Goal: Information Seeking & Learning: Compare options

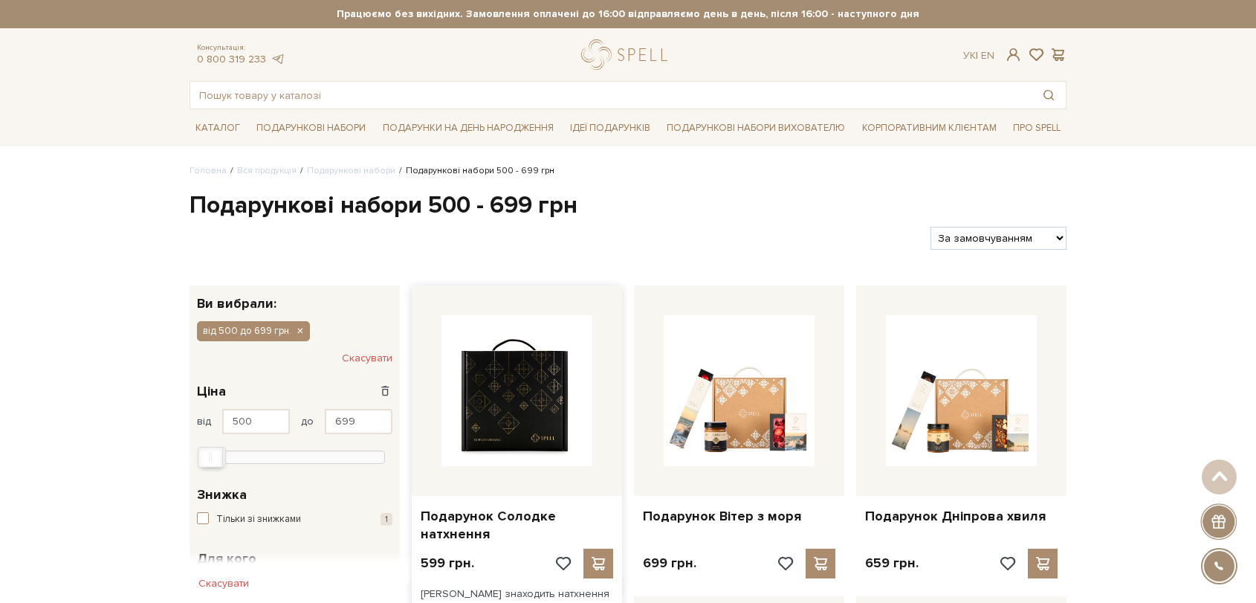
scroll to position [165, 0]
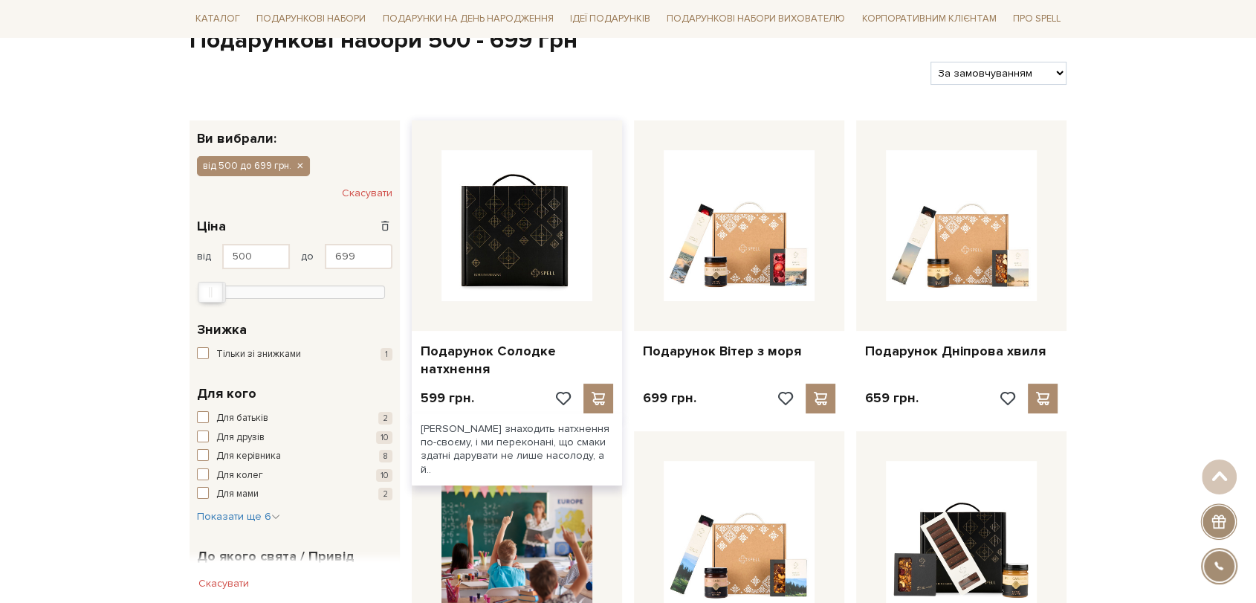
click at [514, 233] on img at bounding box center [516, 225] width 151 height 151
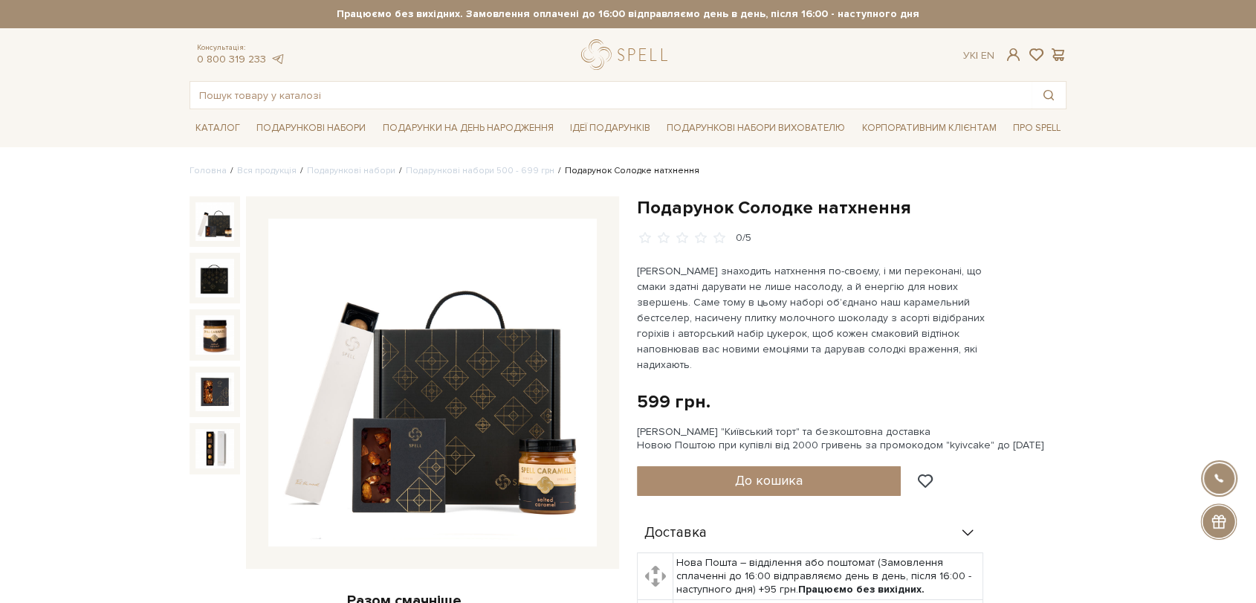
click at [477, 348] on img at bounding box center [432, 382] width 328 height 328
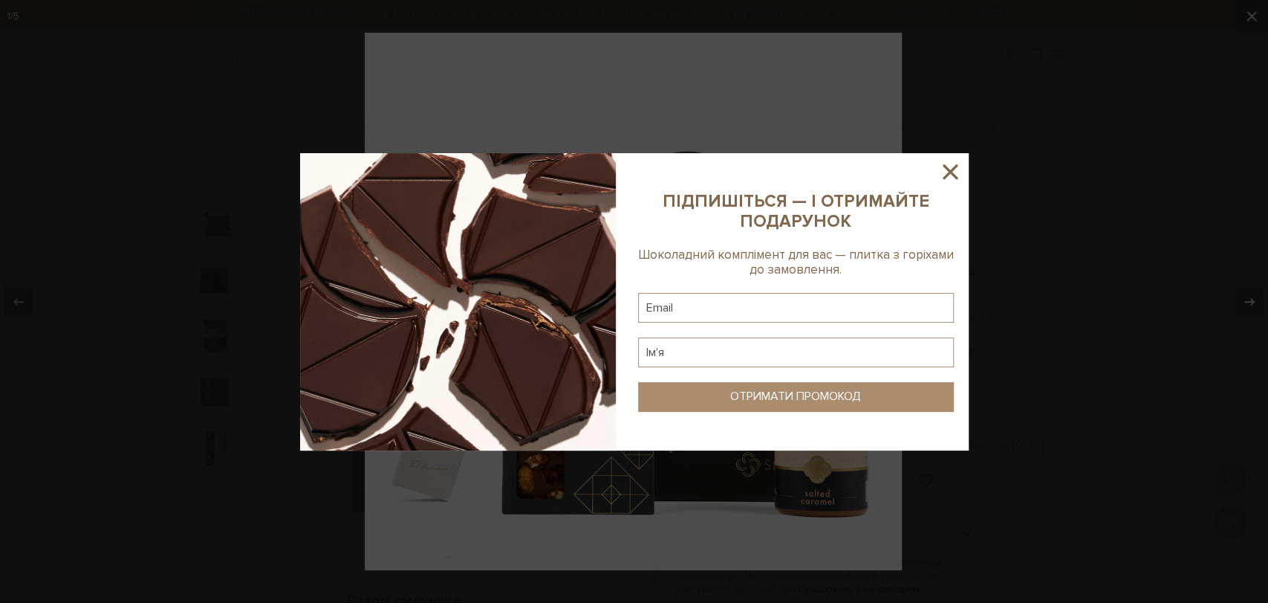
click at [950, 166] on icon at bounding box center [950, 171] width 25 height 25
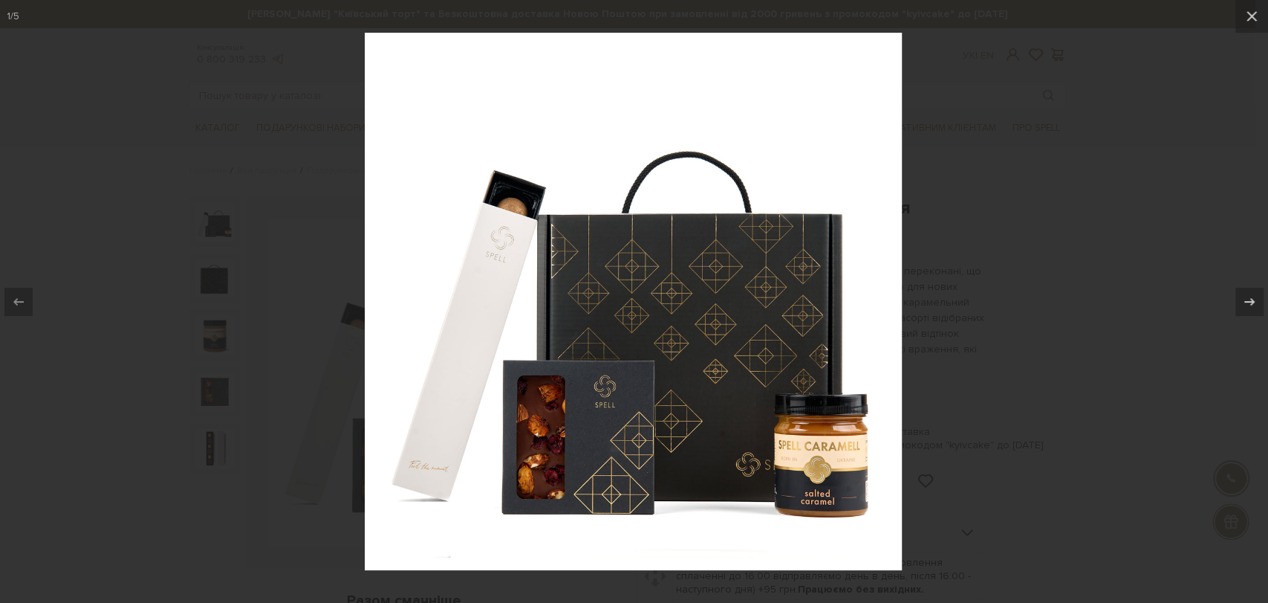
click at [992, 184] on div at bounding box center [634, 301] width 1268 height 603
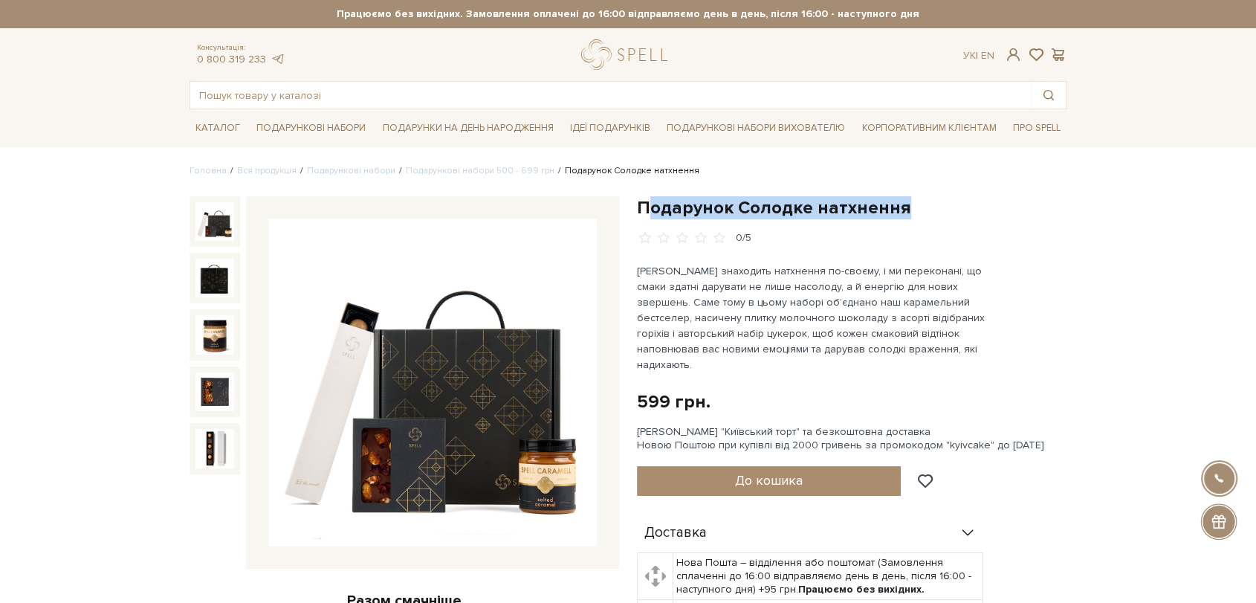
drag, startPoint x: 644, startPoint y: 206, endPoint x: 774, endPoint y: 207, distance: 130.0
click at [899, 200] on h1 "Подарунок Солодке натхнення" at bounding box center [851, 207] width 429 height 23
click at [647, 209] on h1 "Подарунок Солодке натхнення" at bounding box center [851, 207] width 429 height 23
click at [638, 206] on h1 "Подарунок Солодке натхнення" at bounding box center [851, 207] width 429 height 23
drag, startPoint x: 636, startPoint y: 206, endPoint x: 908, endPoint y: 207, distance: 271.9
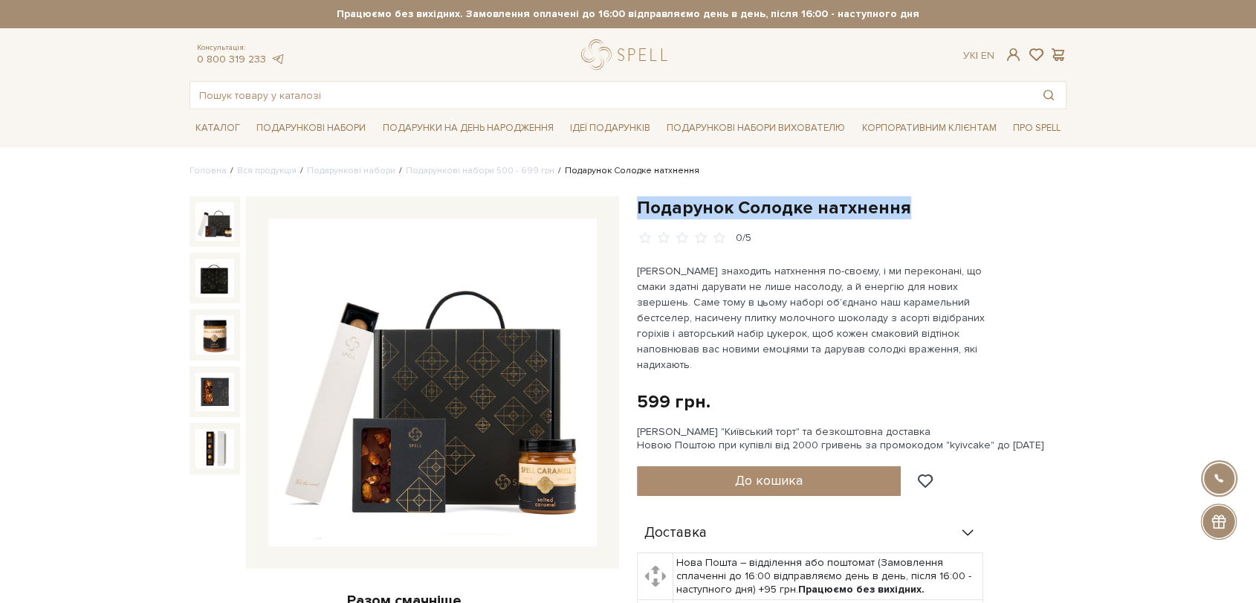
click at [908, 207] on div "Подарунок Солодке натхнення 0/5 599 грн. Оплата частинами: Сет Цукерок "Київськ…" at bounding box center [851, 581] width 447 height 770
copy h1 "Подарунок Солодке натхнення"
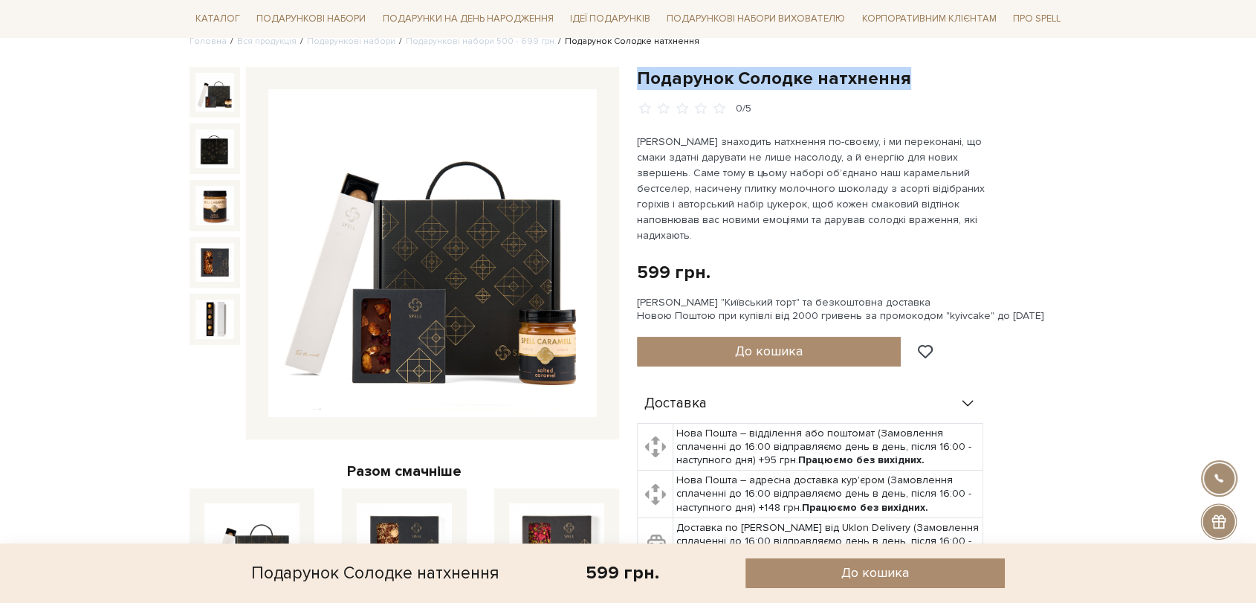
scroll to position [577, 0]
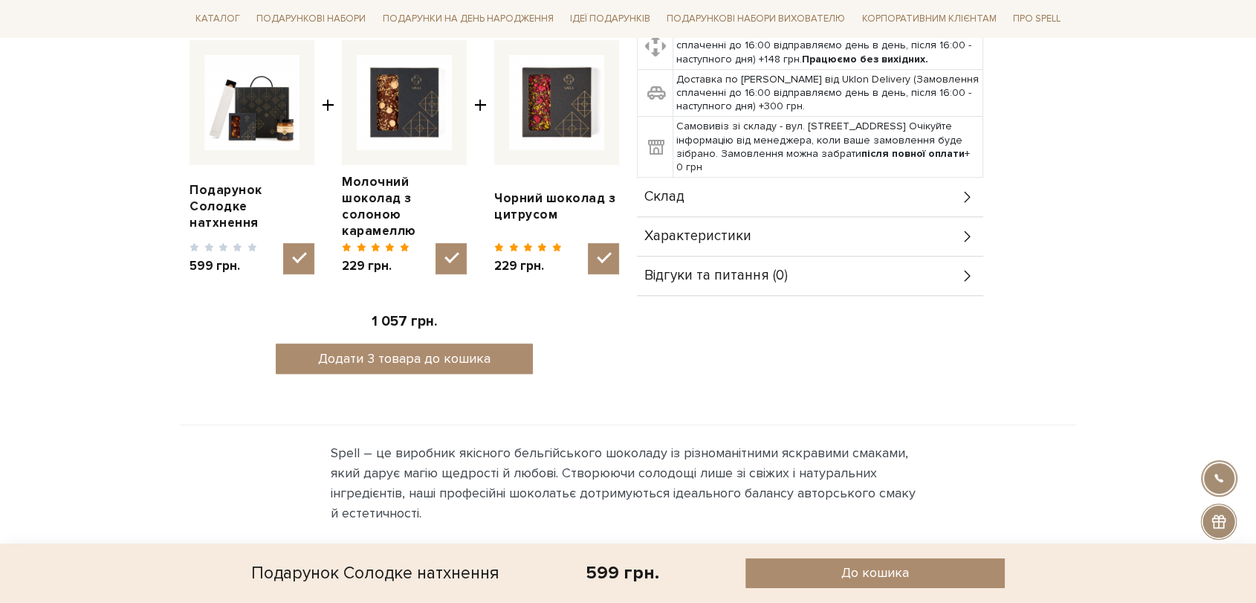
click at [702, 190] on div "Склад" at bounding box center [810, 197] width 346 height 39
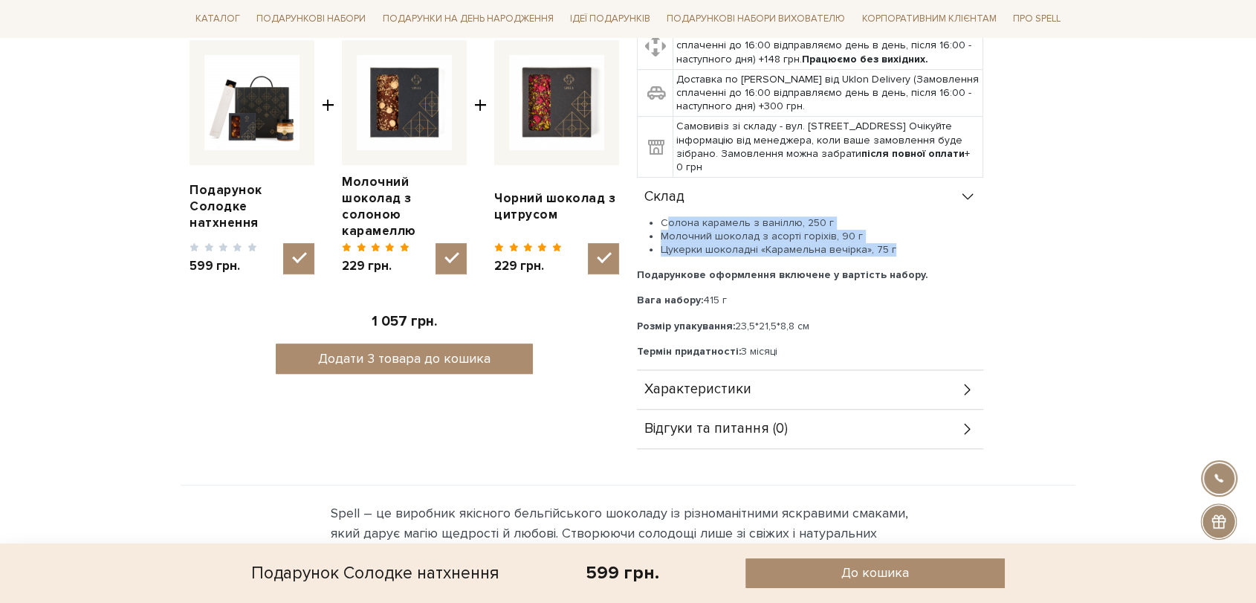
drag, startPoint x: 661, startPoint y: 207, endPoint x: 898, endPoint y: 227, distance: 237.9
click at [903, 232] on ul "Солона карамель з ваніллю, 250 г Молочний шоколад з асорті горіхів, 90 г Цукерк…" at bounding box center [810, 236] width 346 height 41
click at [877, 216] on li "Солона карамель з ваніллю, 250 г" at bounding box center [822, 222] width 322 height 13
click at [800, 230] on li "Молочний шоколад з асорті горіхів, 90 г" at bounding box center [822, 236] width 322 height 13
drag, startPoint x: 666, startPoint y: 207, endPoint x: 921, endPoint y: 256, distance: 260.3
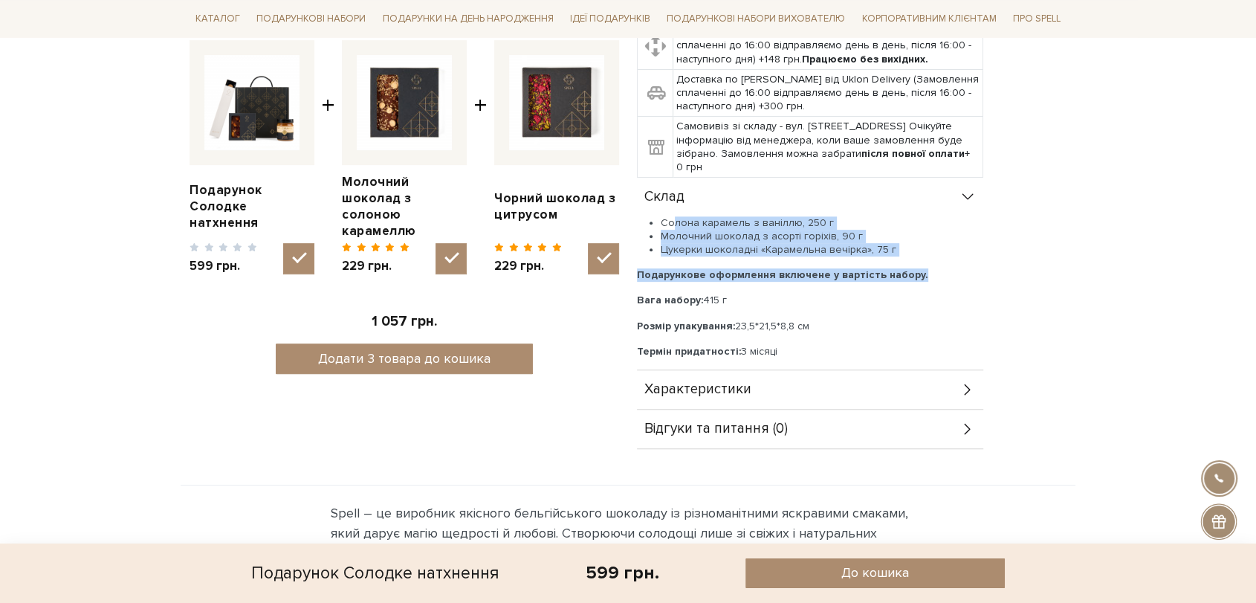
click at [921, 256] on div "Солона карамель з ваніллю, 250 г Молочний шоколад з асорті горіхів, 90 г Цукерк…" at bounding box center [810, 287] width 346 height 142
click at [747, 230] on li "Молочний шоколад з асорті горіхів, 90 г" at bounding box center [822, 236] width 322 height 13
drag, startPoint x: 661, startPoint y: 207, endPoint x: 889, endPoint y: 236, distance: 230.6
click at [889, 236] on ul "Солона карамель з ваніллю, 250 г Молочний шоколад з асорті горіхів, 90 г Цукерк…" at bounding box center [810, 236] width 346 height 41
copy ul "Солона карамель з ваніллю, 250 г Молочний шоколад з асорті горіхів, 90 г Цукерк…"
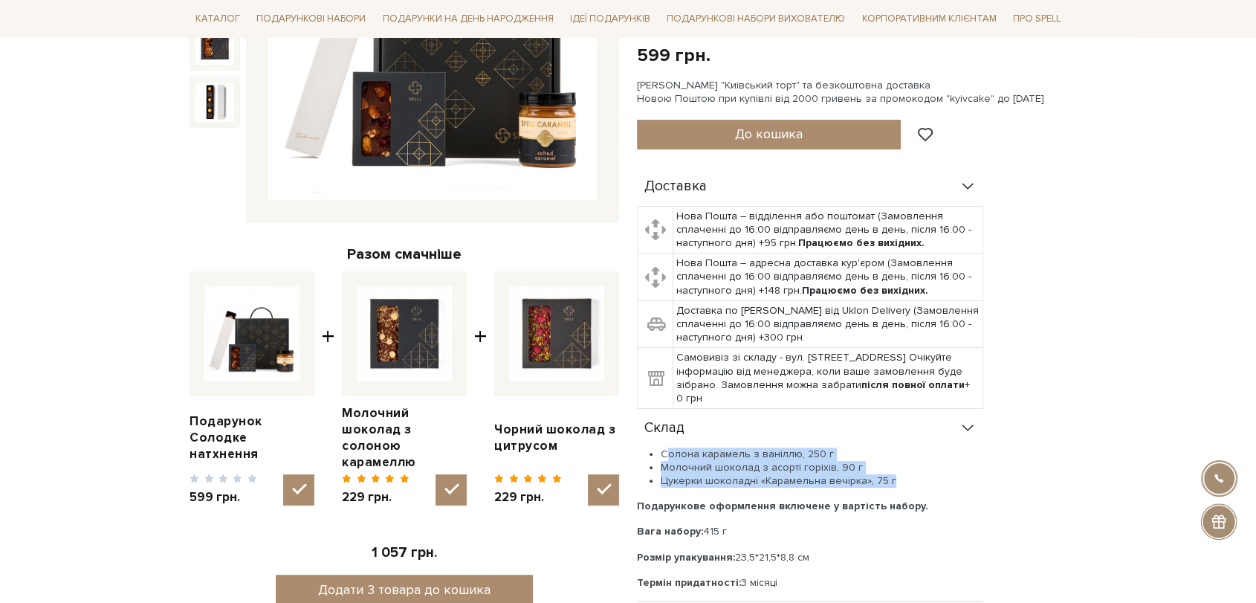
scroll to position [247, 0]
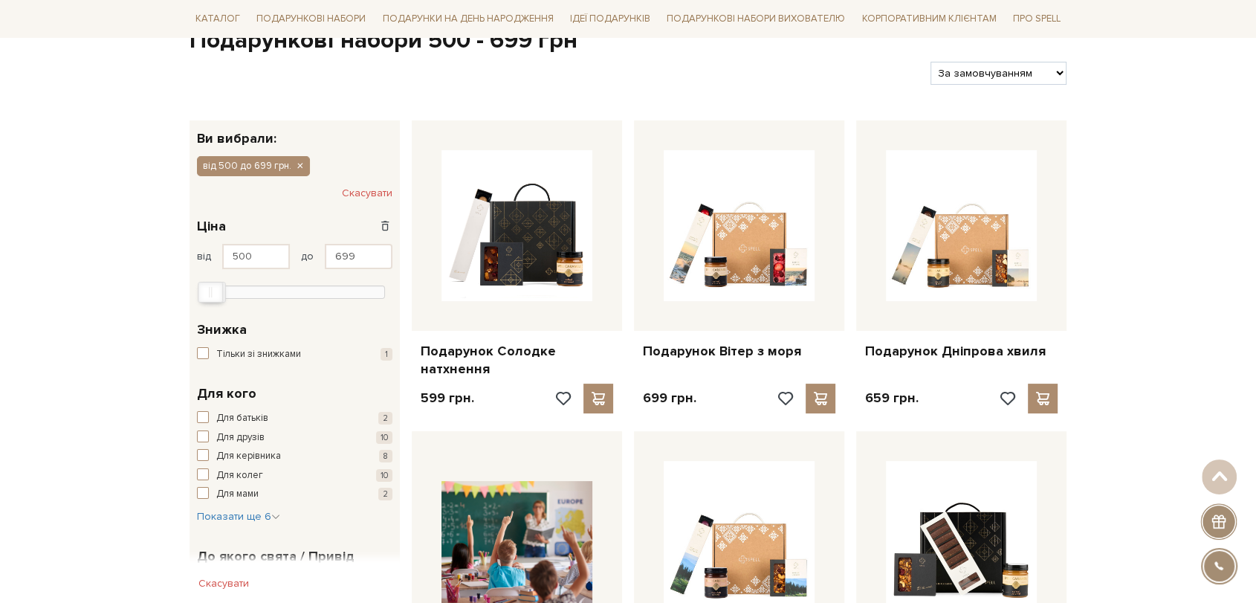
click at [1035, 72] on select "За замовчуванням За Ціною (зростання) За Ціною (зменшення) Новинки За популярні…" at bounding box center [998, 73] width 136 height 23
select select "https://spellchocolate.com/our-productions/podarunkovi-box/500-699?sort=p.price…"
click at [930, 62] on select "За замовчуванням За Ціною (зростання) За Ціною (зменшення) Новинки За популярні…" at bounding box center [998, 73] width 136 height 23
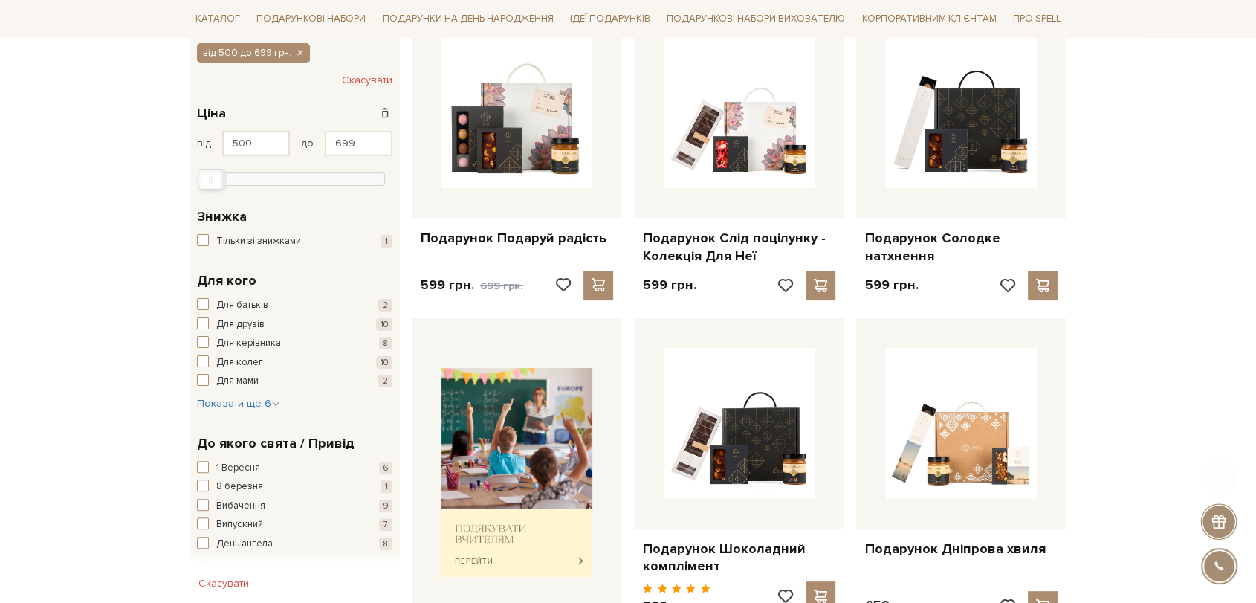
scroll to position [330, 0]
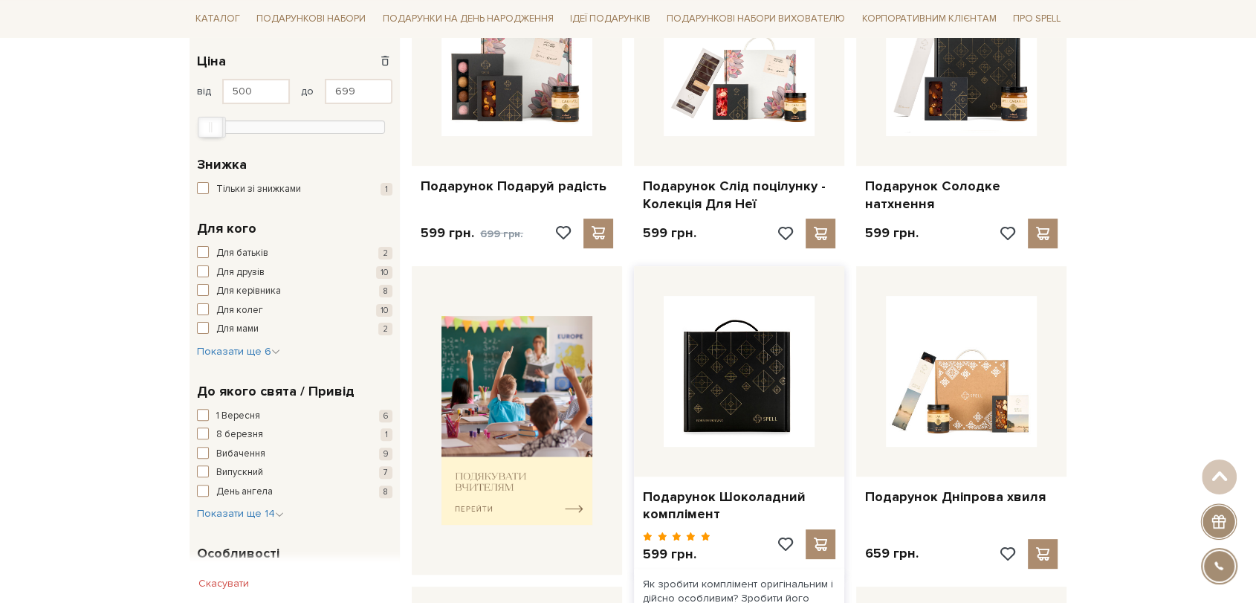
click at [768, 380] on img at bounding box center [739, 371] width 151 height 151
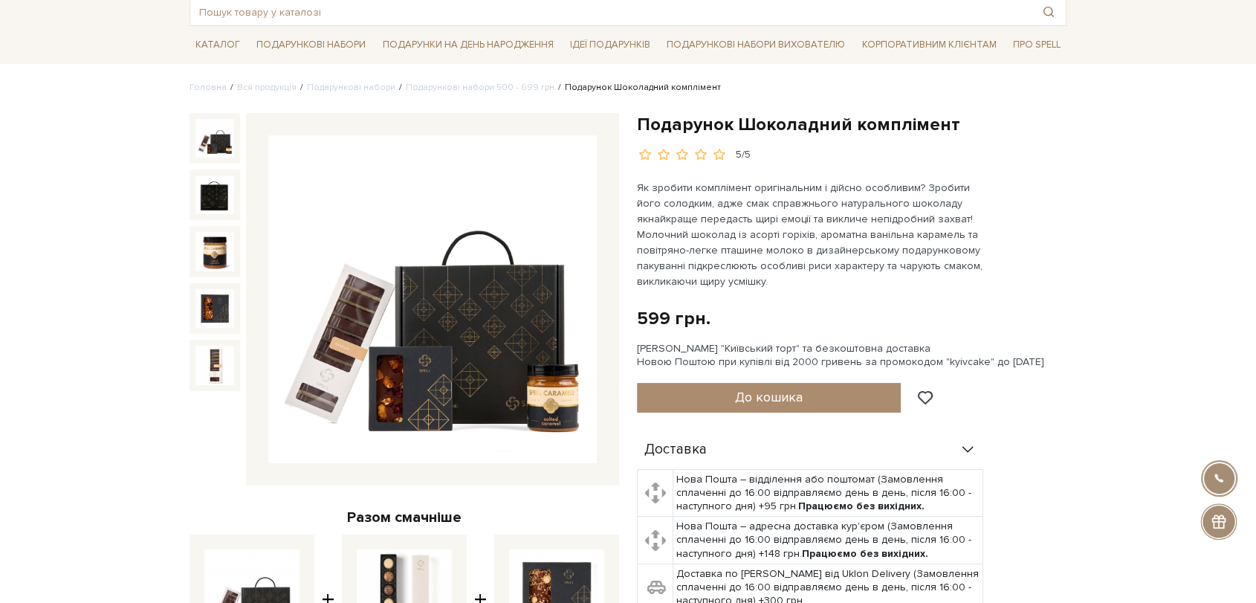
scroll to position [82, 0]
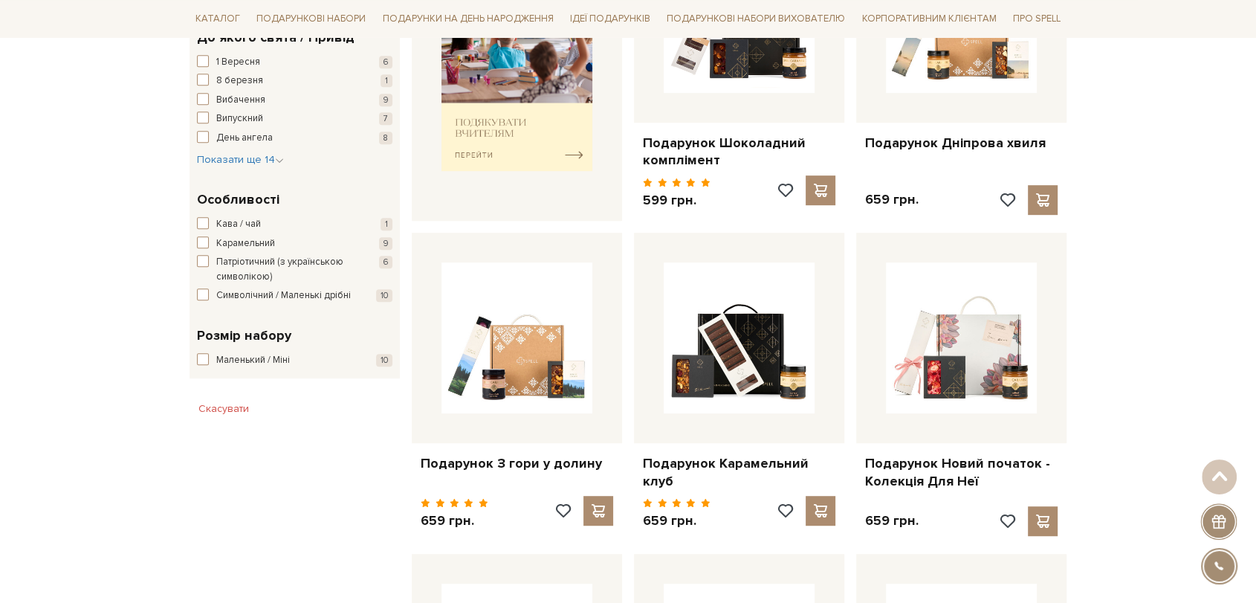
scroll to position [742, 0]
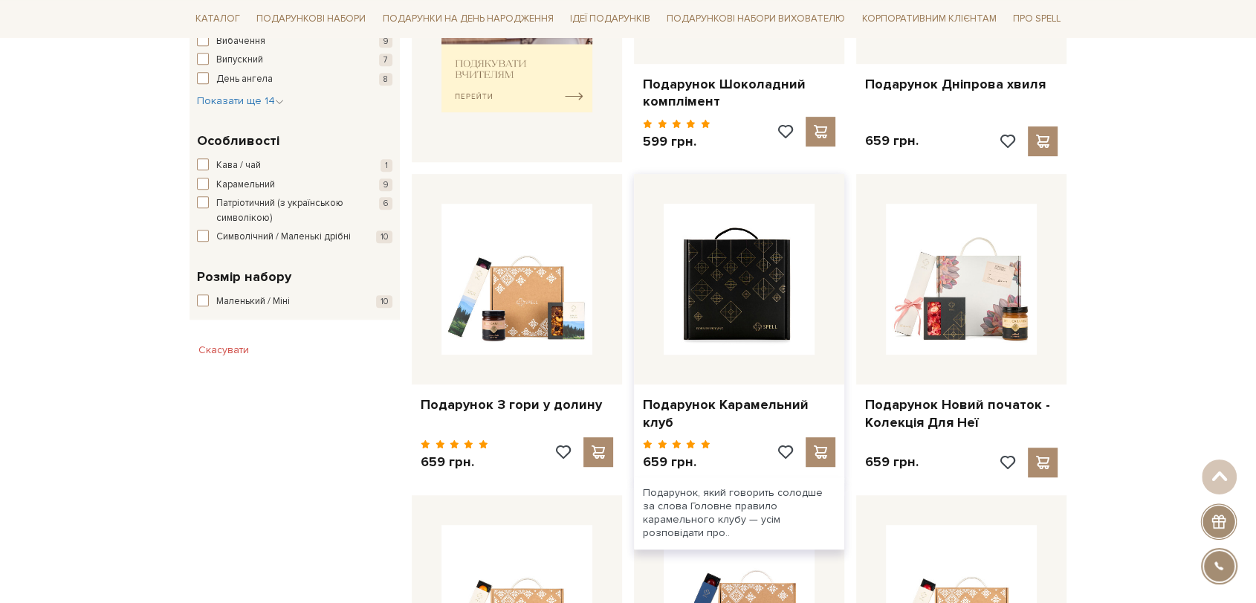
click at [741, 293] on img at bounding box center [739, 279] width 151 height 151
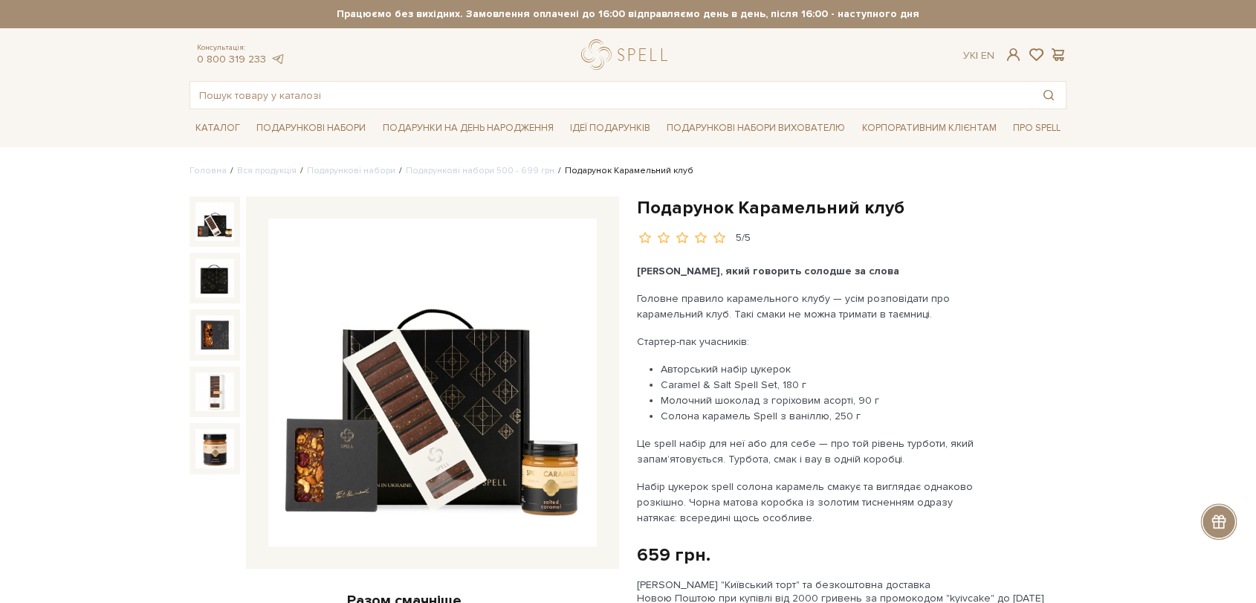
click at [511, 327] on img at bounding box center [432, 382] width 328 height 328
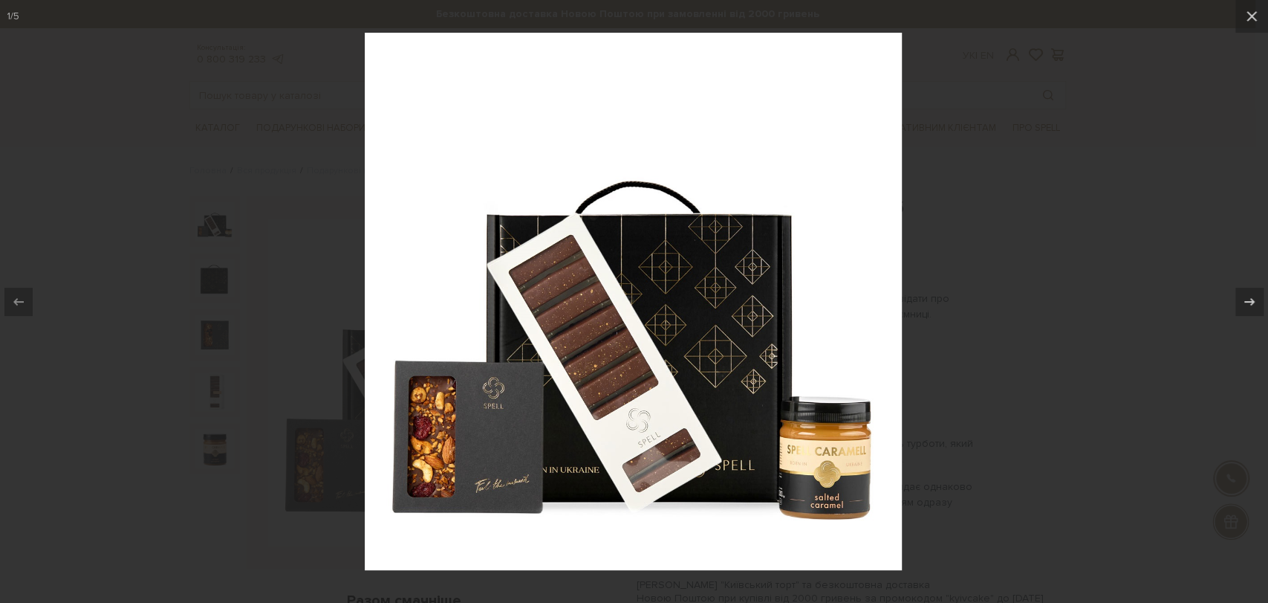
click at [947, 227] on div at bounding box center [634, 301] width 1268 height 603
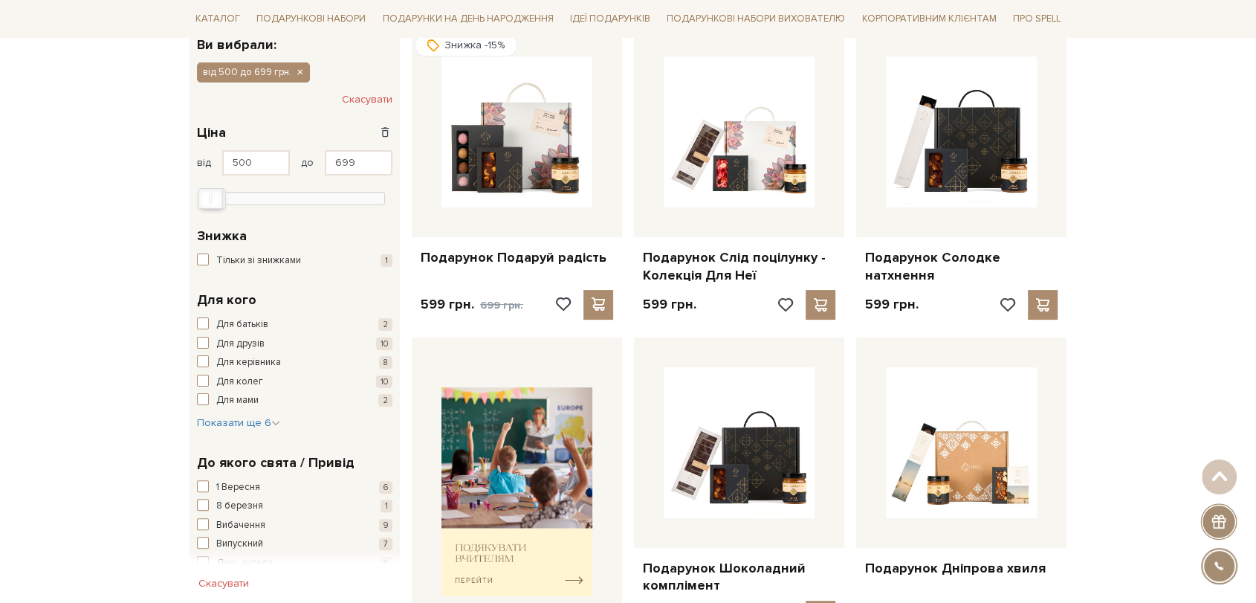
scroll to position [329, 0]
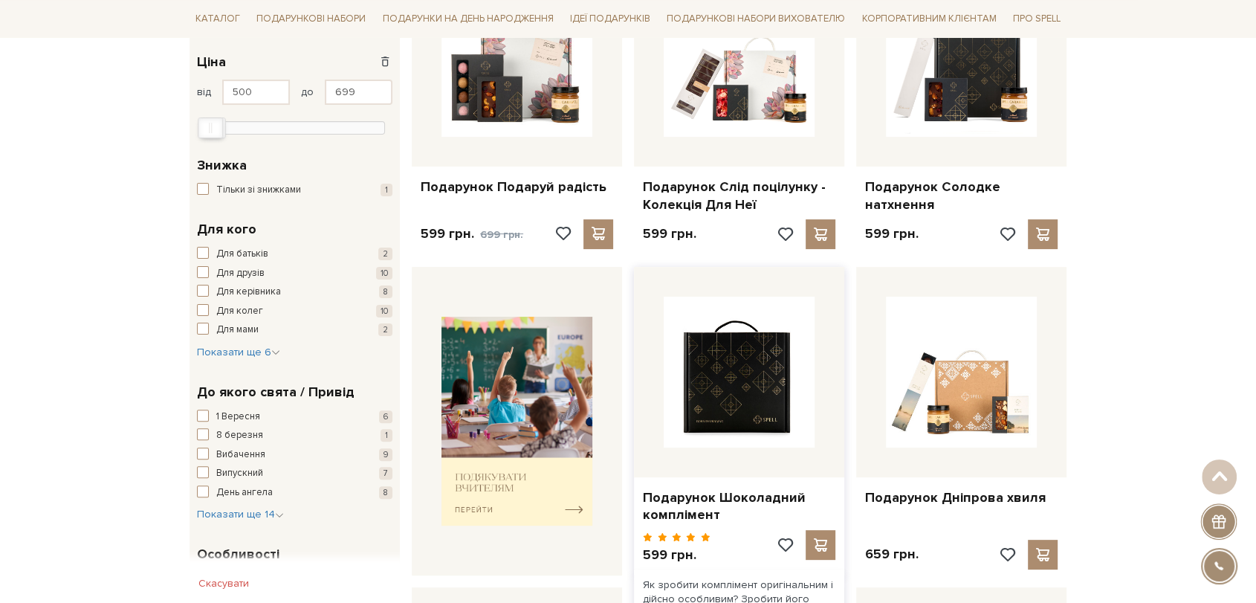
click at [798, 342] on img at bounding box center [739, 371] width 151 height 151
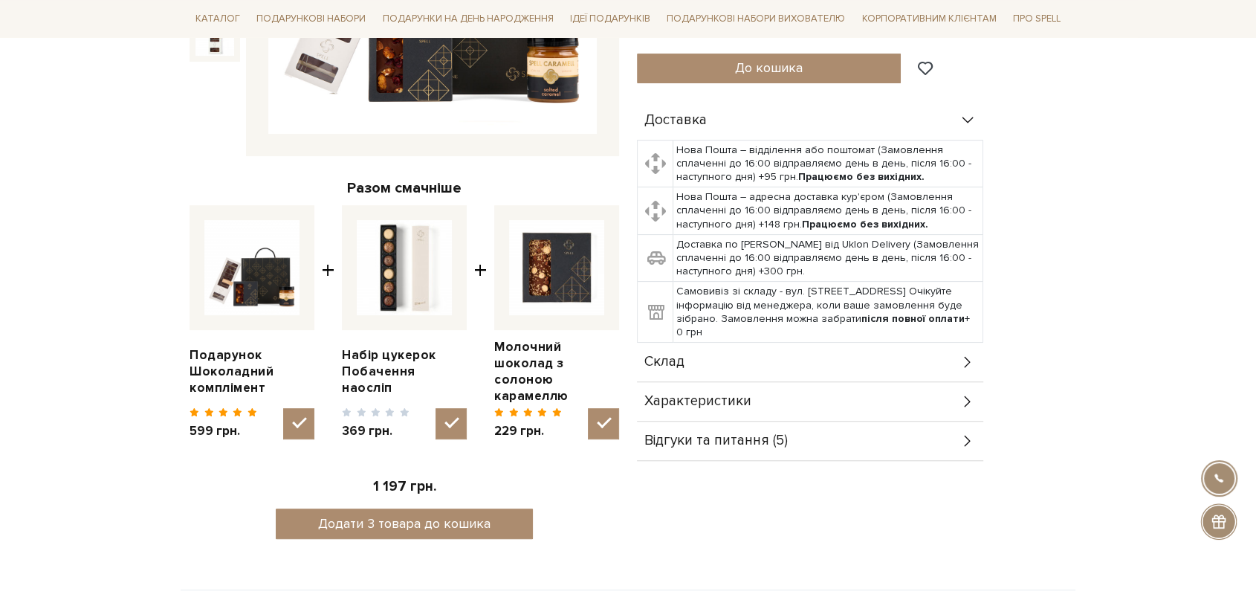
click at [817, 370] on div "Склад" at bounding box center [810, 362] width 346 height 39
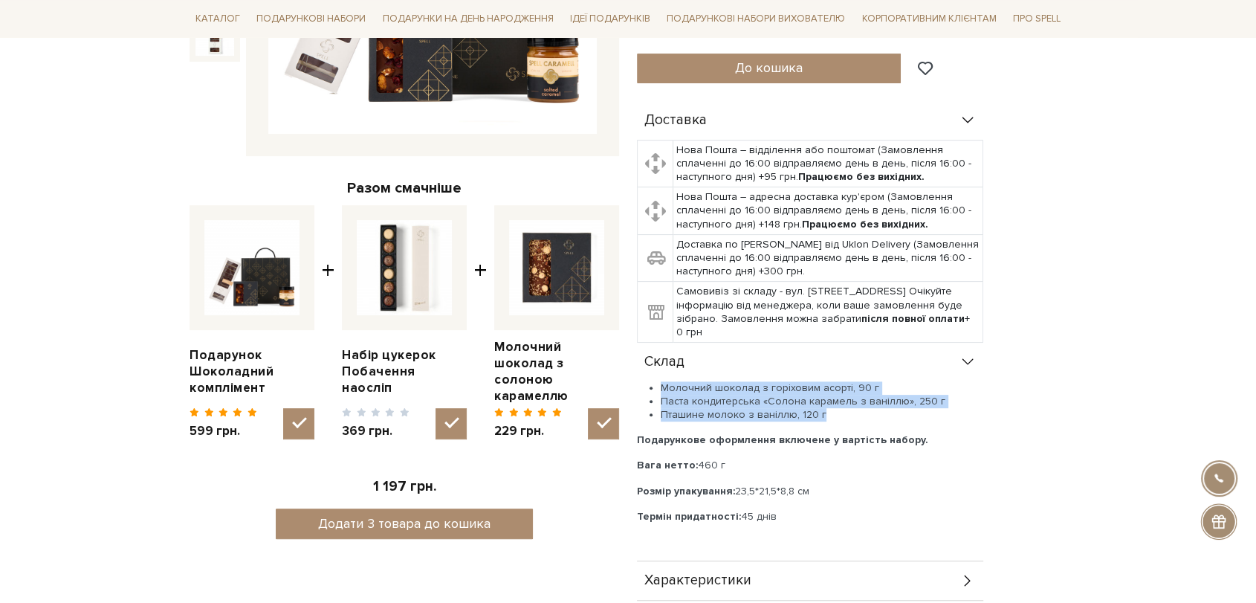
drag, startPoint x: 660, startPoint y: 388, endPoint x: 833, endPoint y: 412, distance: 174.7
click at [833, 412] on ul "Молочний шоколад з горіховим асорті, 90 г Паста кондитерська «Солона карамель з…" at bounding box center [810, 401] width 346 height 41
copy ul "Молочний шоколад з горіховим асорті, 90 г Паста кондитерська «Солона карамель з…"
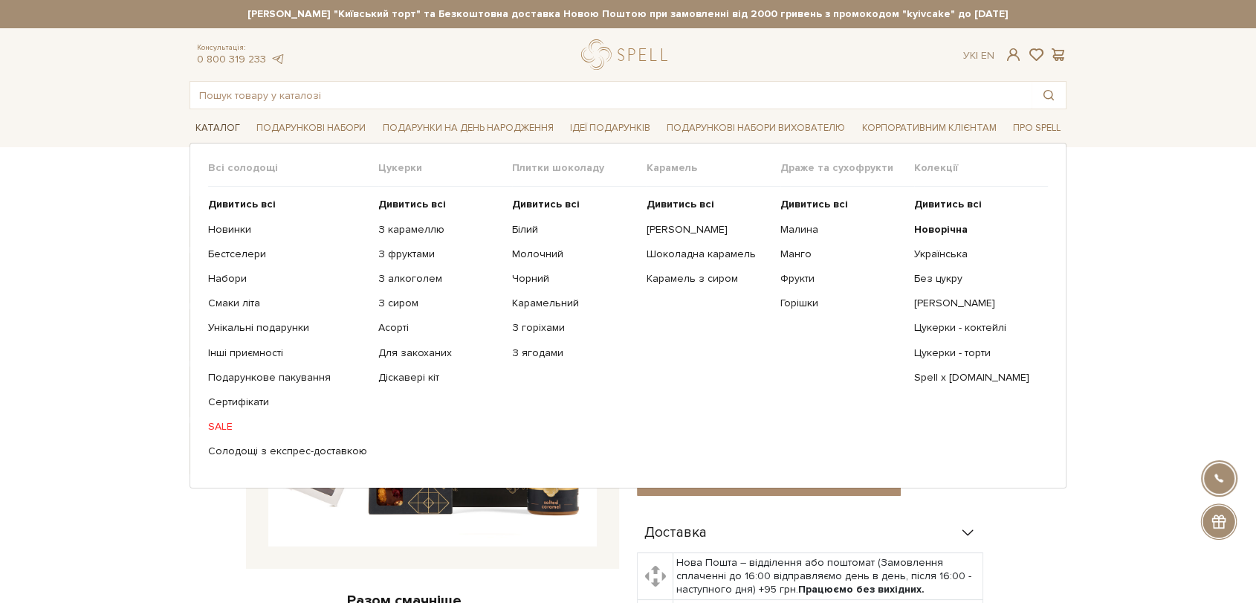
click at [206, 126] on link "Каталог" at bounding box center [217, 128] width 56 height 23
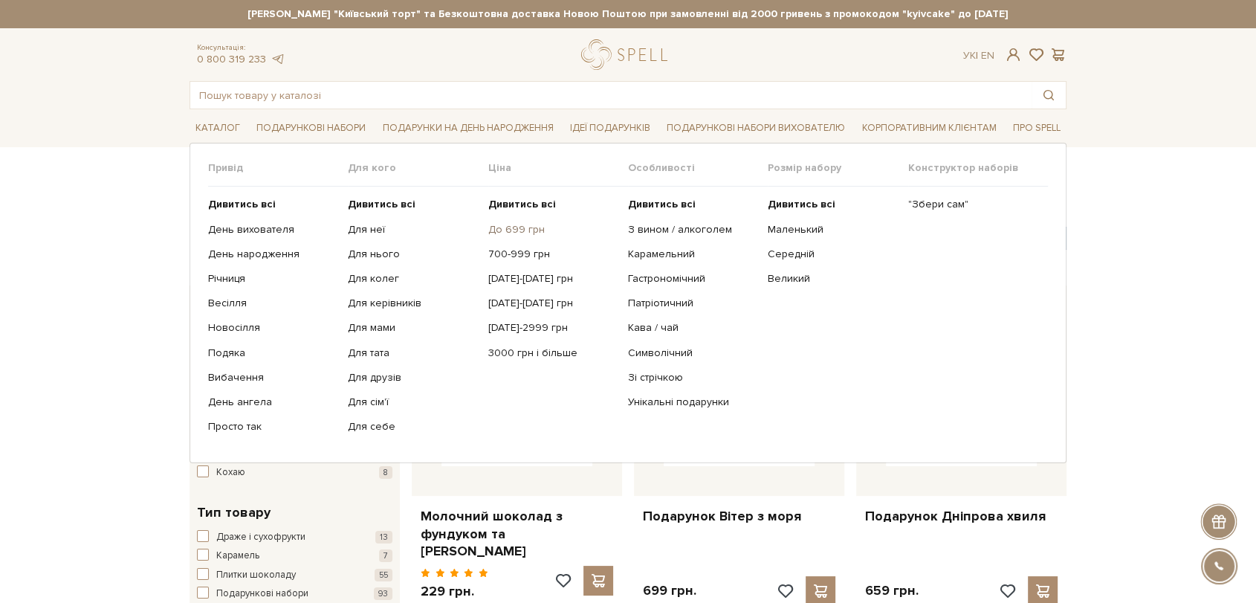
click at [501, 233] on link "До 699 грн" at bounding box center [552, 229] width 129 height 13
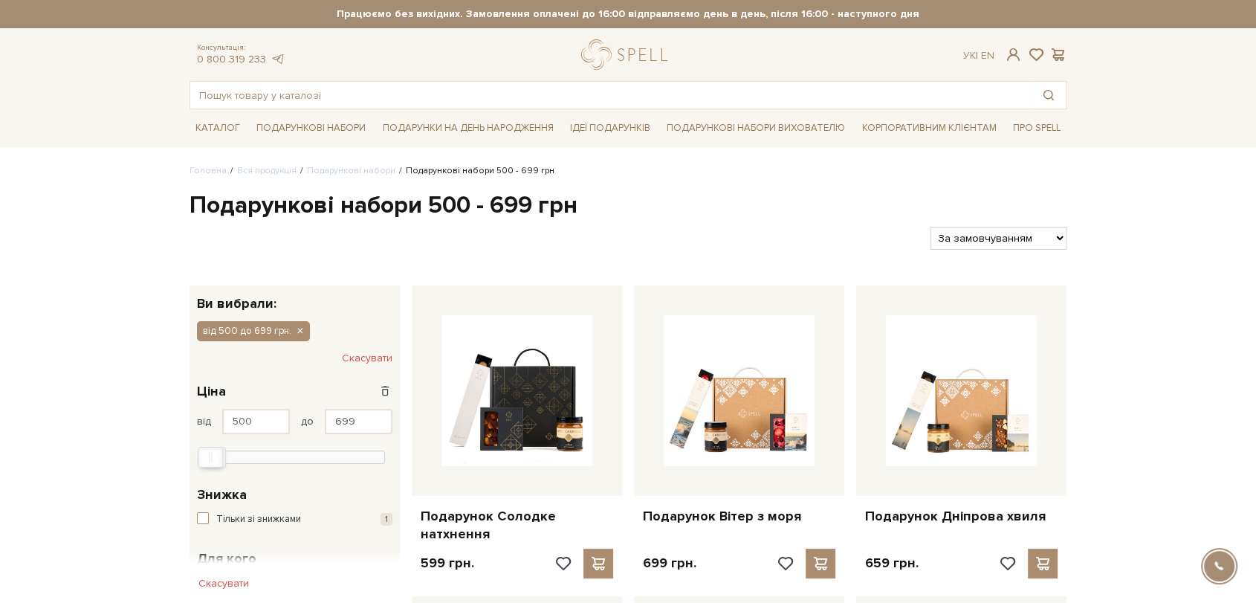
click at [1016, 219] on div "Фільтри За замовчуванням За Ціною (зростання) За Ціною (зменшення) Новинки За п…" at bounding box center [628, 232] width 889 height 35
click at [1006, 240] on select "За замовчуванням За Ціною (зростання) За Ціною (зменшення) Новинки За популярні…" at bounding box center [998, 238] width 136 height 23
select select "https://spellchocolate.com/our-productions/podarunkovi-box/500-699?sort=p.price…"
click at [930, 227] on select "За замовчуванням За Ціною (зростання) За Ціною (зменшення) Новинки За популярні…" at bounding box center [998, 238] width 136 height 23
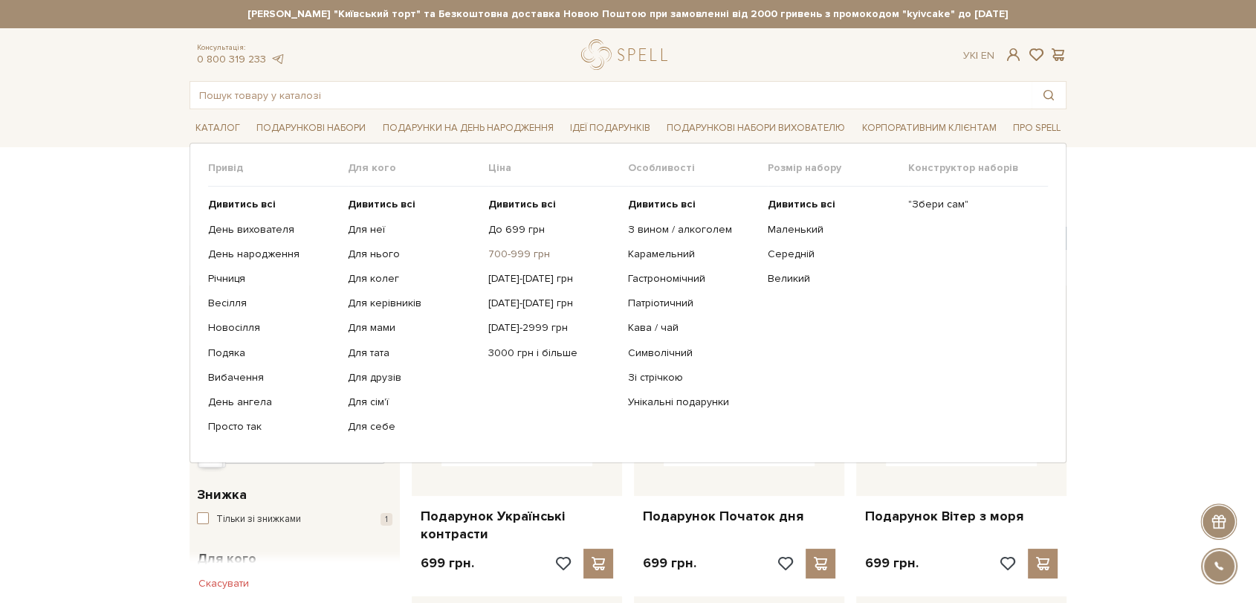
click at [518, 249] on link "700-999 грн" at bounding box center [552, 253] width 129 height 13
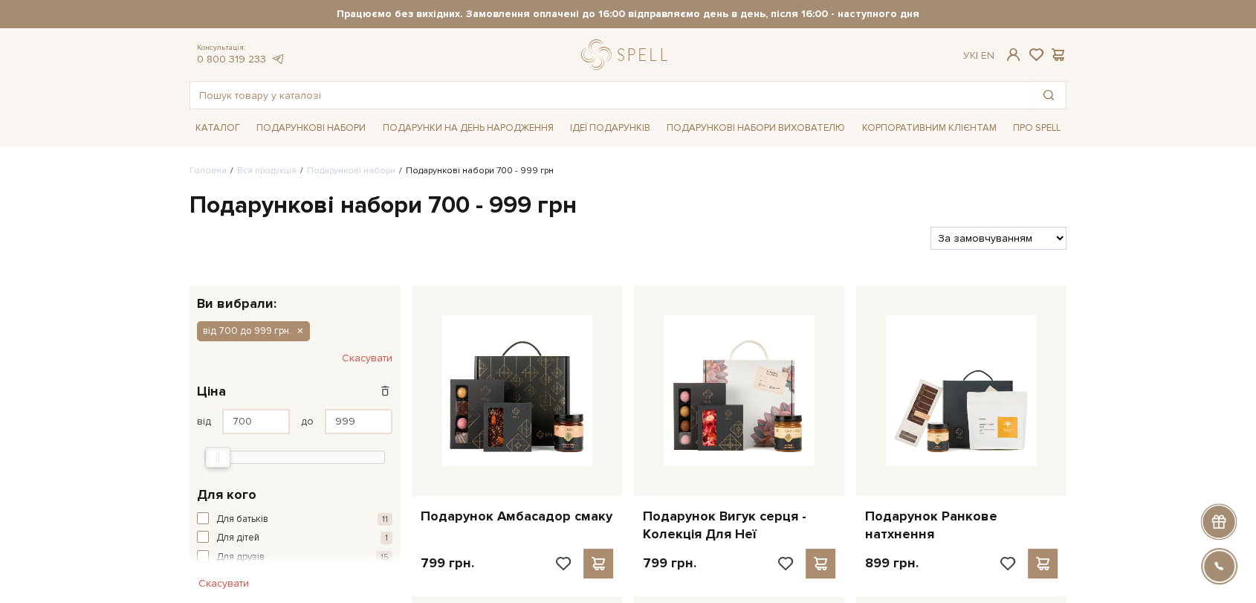
drag, startPoint x: 1022, startPoint y: 254, endPoint x: 1022, endPoint y: 242, distance: 11.9
click at [1023, 239] on select "За замовчуванням За Ціною (зростання) За Ціною (зменшення) Новинки За популярні…" at bounding box center [998, 238] width 136 height 23
select select "[URL][DOMAIN_NAME]"
click at [930, 227] on select "За замовчуванням За Ціною (зростання) За Ціною (зменшення) Новинки За популярні…" at bounding box center [998, 238] width 136 height 23
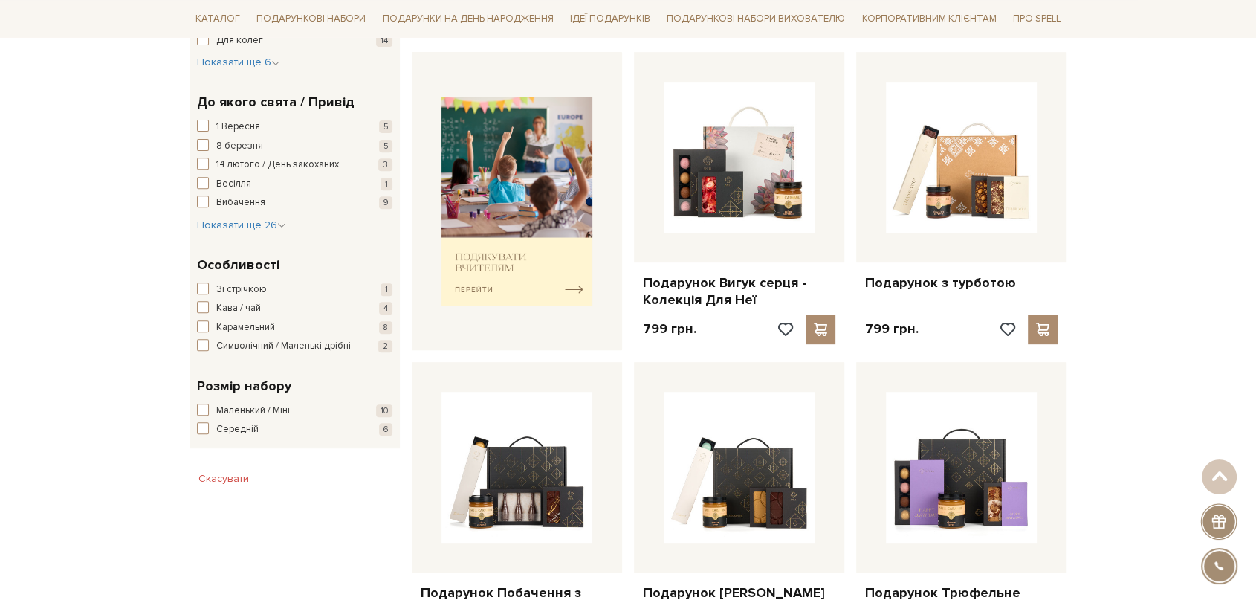
scroll to position [660, 0]
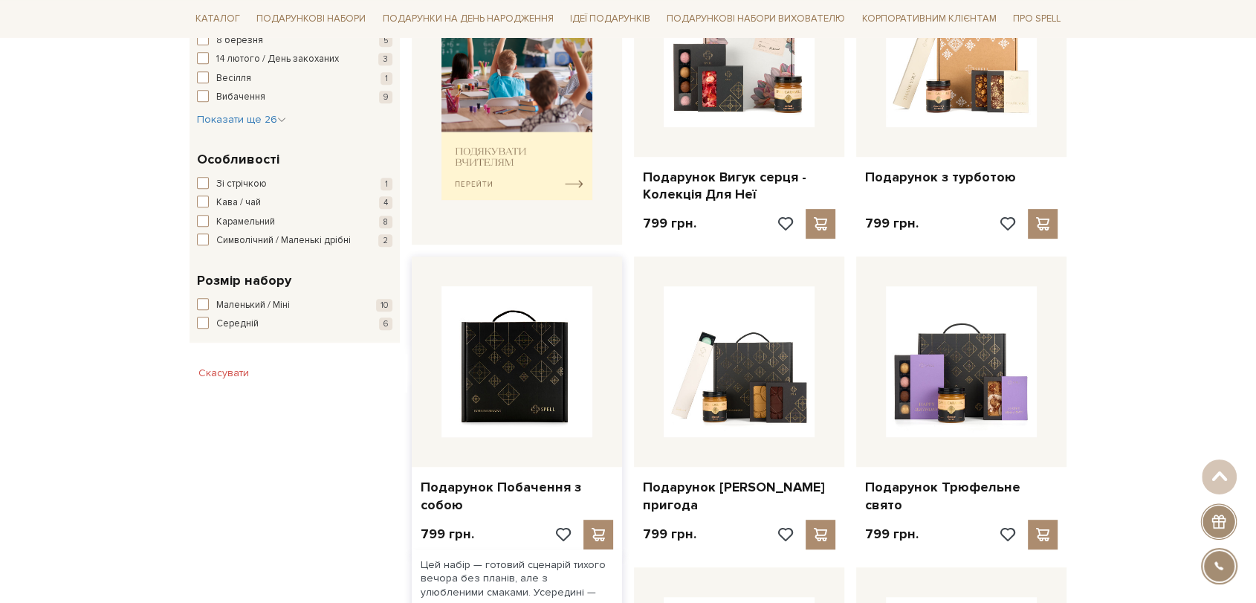
click at [479, 391] on img at bounding box center [516, 361] width 151 height 151
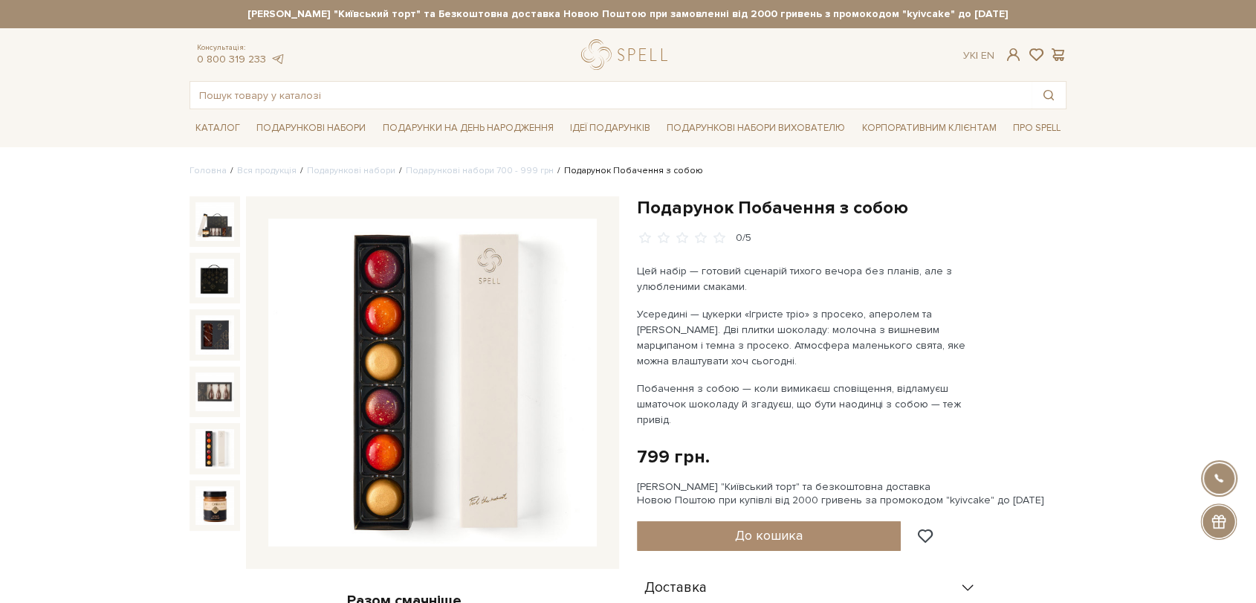
drag, startPoint x: 432, startPoint y: 406, endPoint x: 18, endPoint y: 315, distance: 424.4
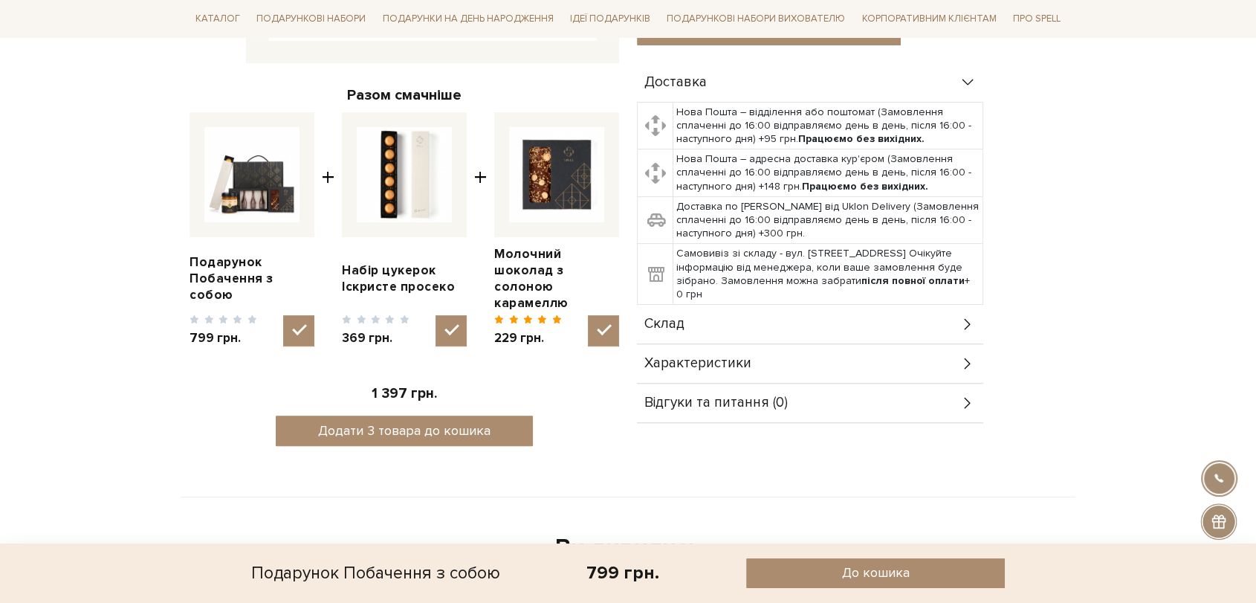
scroll to position [577, 0]
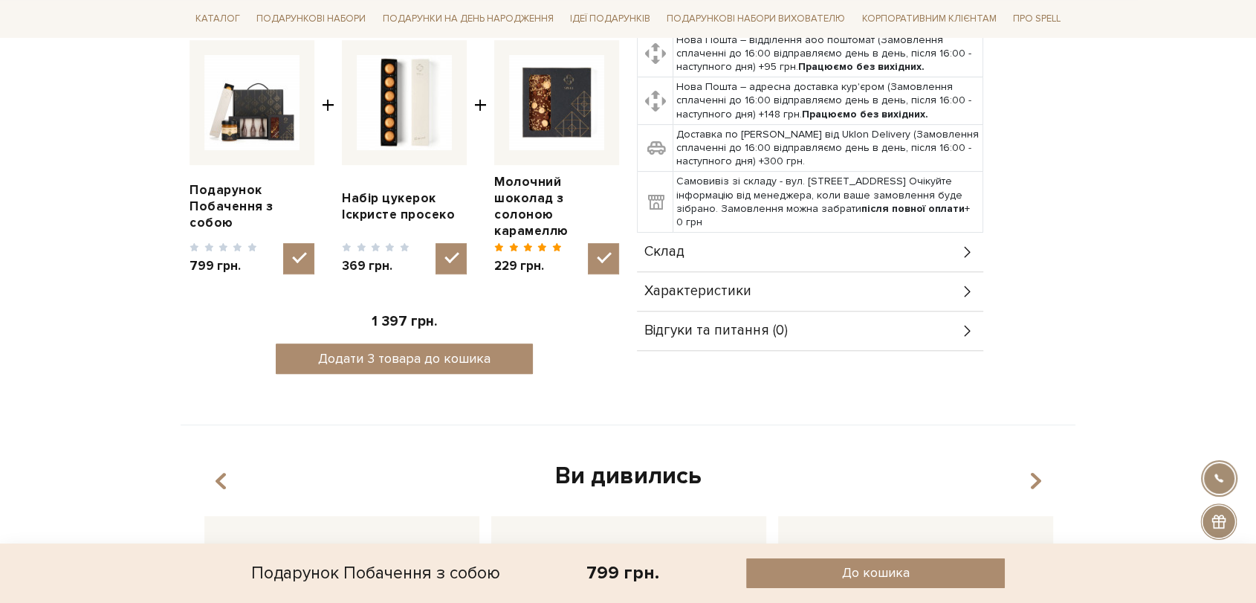
click at [754, 233] on div "Склад" at bounding box center [810, 252] width 346 height 39
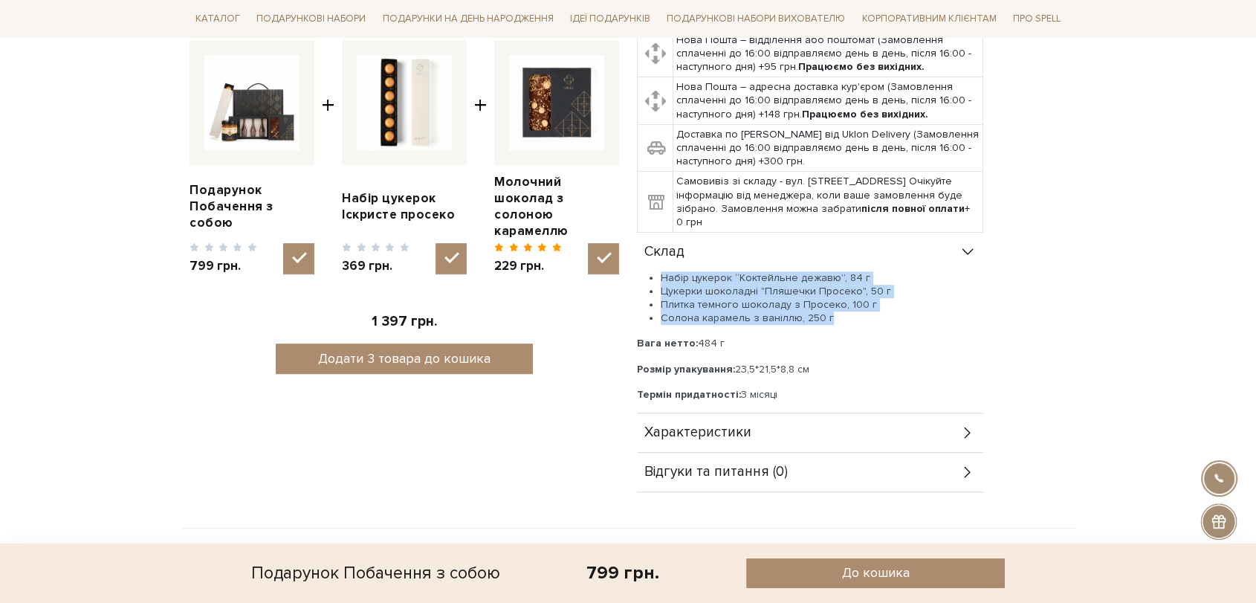
drag, startPoint x: 662, startPoint y: 244, endPoint x: 834, endPoint y: 287, distance: 177.5
click at [834, 287] on ul "Набір цукерок “Коктейльне дежавю”, 84 г Цукерки шоколадні "Пляшечки Просеко", 5…" at bounding box center [810, 298] width 346 height 54
copy ul "Набір цукерок “Коктейльне дежавю”, 84 г Цукерки шоколадні "Пляшечки Просеко", 5…"
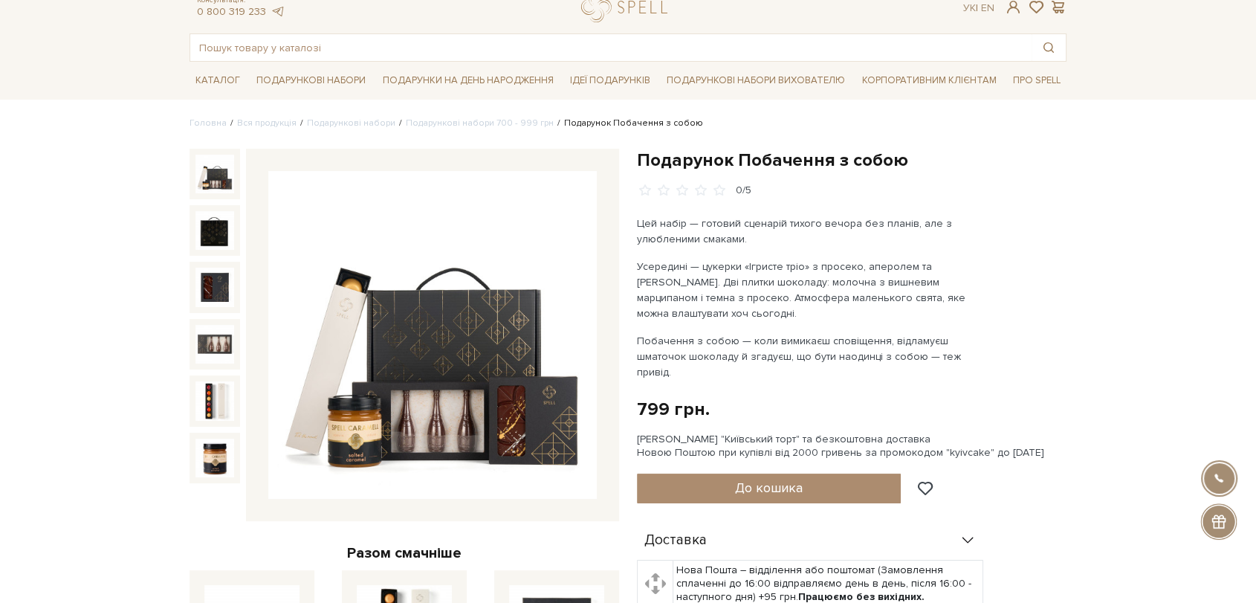
scroll to position [0, 0]
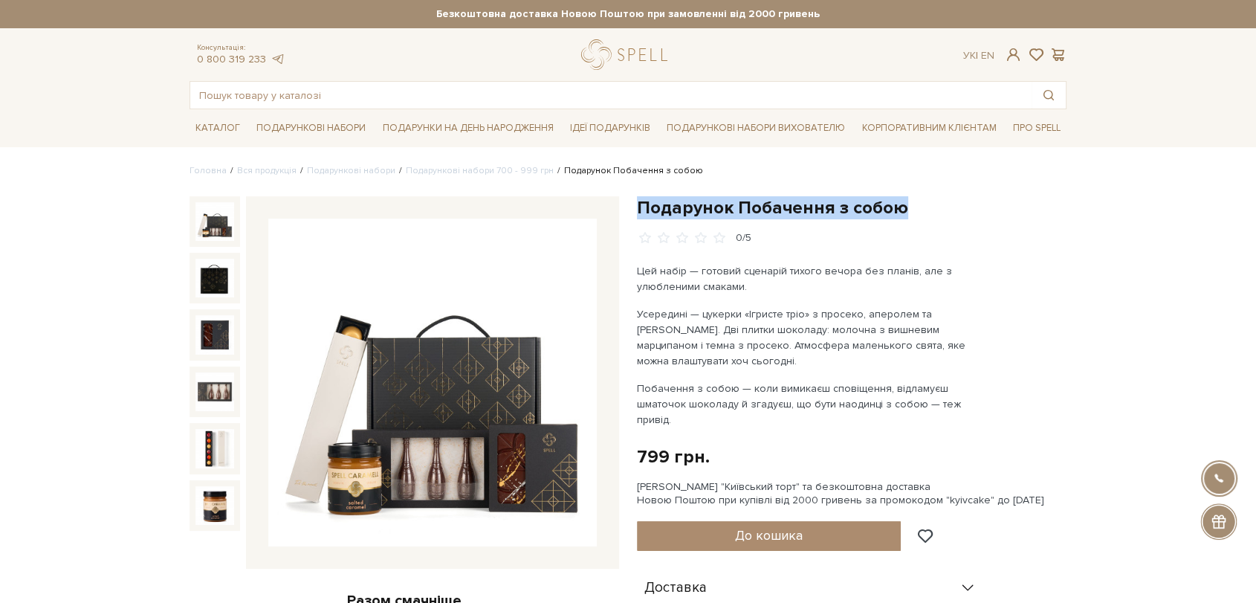
drag, startPoint x: 640, startPoint y: 201, endPoint x: 924, endPoint y: 210, distance: 284.0
click at [924, 210] on h1 "Подарунок Побачення з собою" at bounding box center [851, 207] width 429 height 23
copy h1 "Подарунок Побачення з собою"
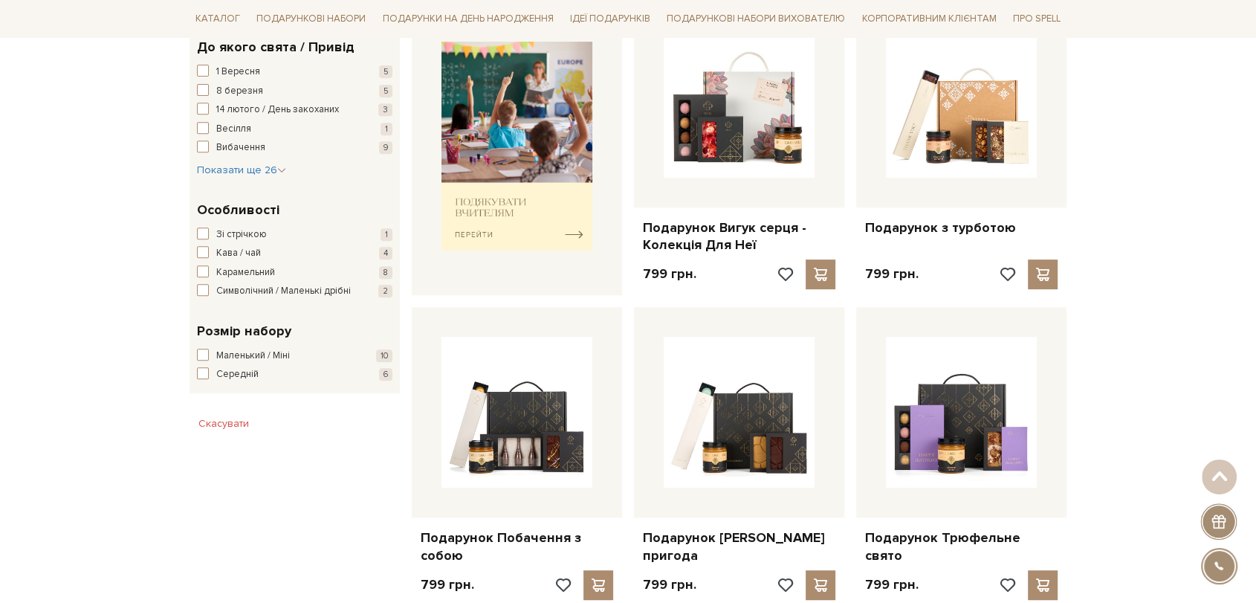
scroll to position [659, 0]
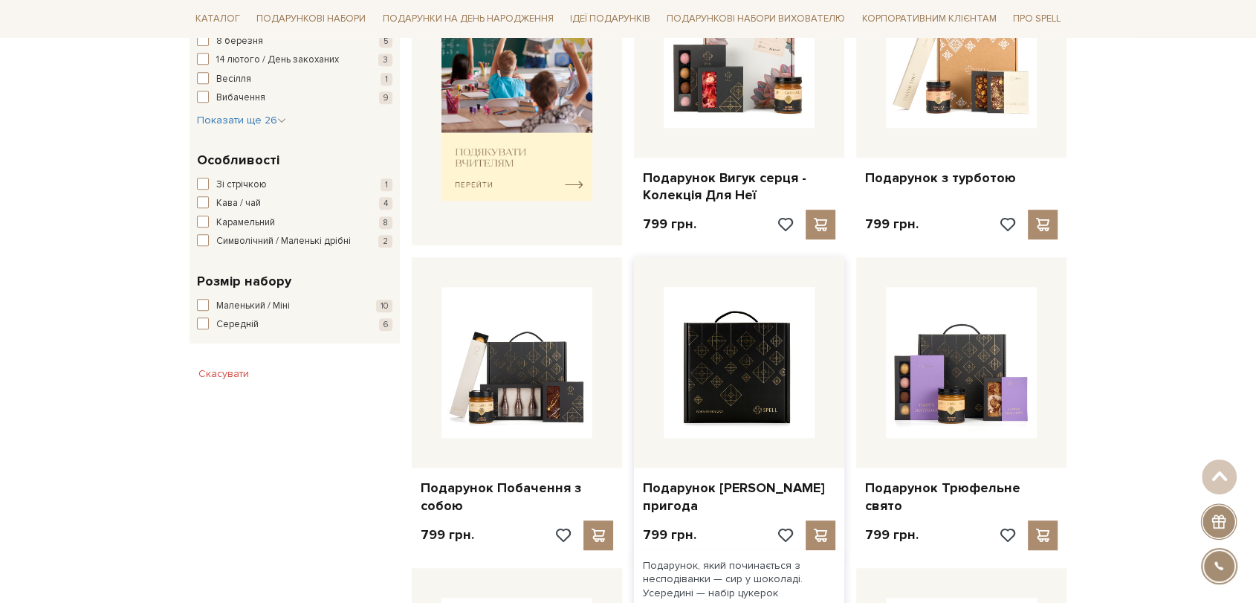
click at [741, 382] on img at bounding box center [739, 362] width 151 height 151
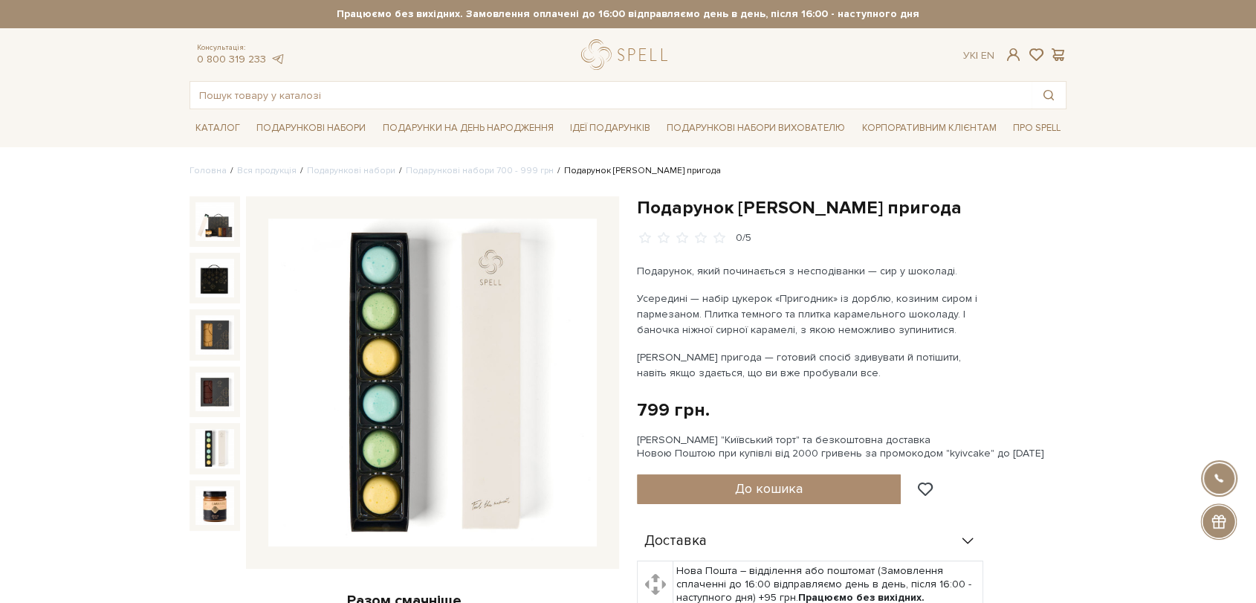
drag, startPoint x: 448, startPoint y: 375, endPoint x: 210, endPoint y: 229, distance: 279.8
click at [210, 229] on img at bounding box center [214, 221] width 39 height 39
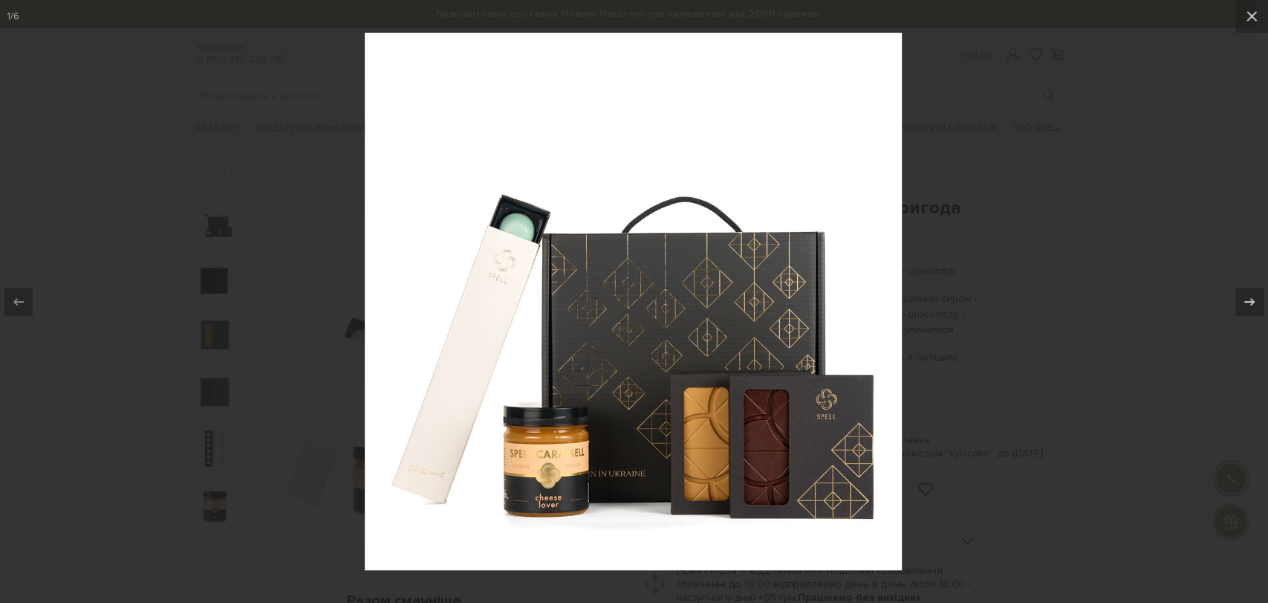
click at [978, 198] on div at bounding box center [634, 301] width 1268 height 603
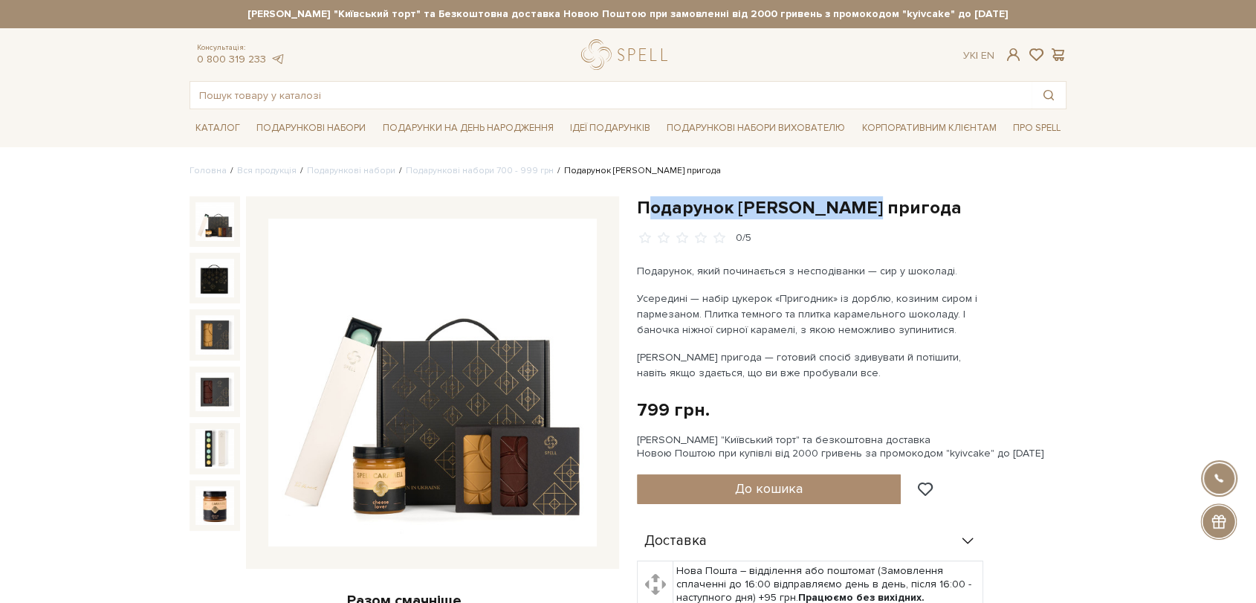
drag, startPoint x: 643, startPoint y: 202, endPoint x: 886, endPoint y: 184, distance: 244.4
click at [624, 204] on div "Подарунок Сирна пригода 0/5 Разом смачніше Подарунок Сирна пригода" at bounding box center [404, 572] width 447 height 753
drag, startPoint x: 640, startPoint y: 199, endPoint x: 883, endPoint y: 193, distance: 243.8
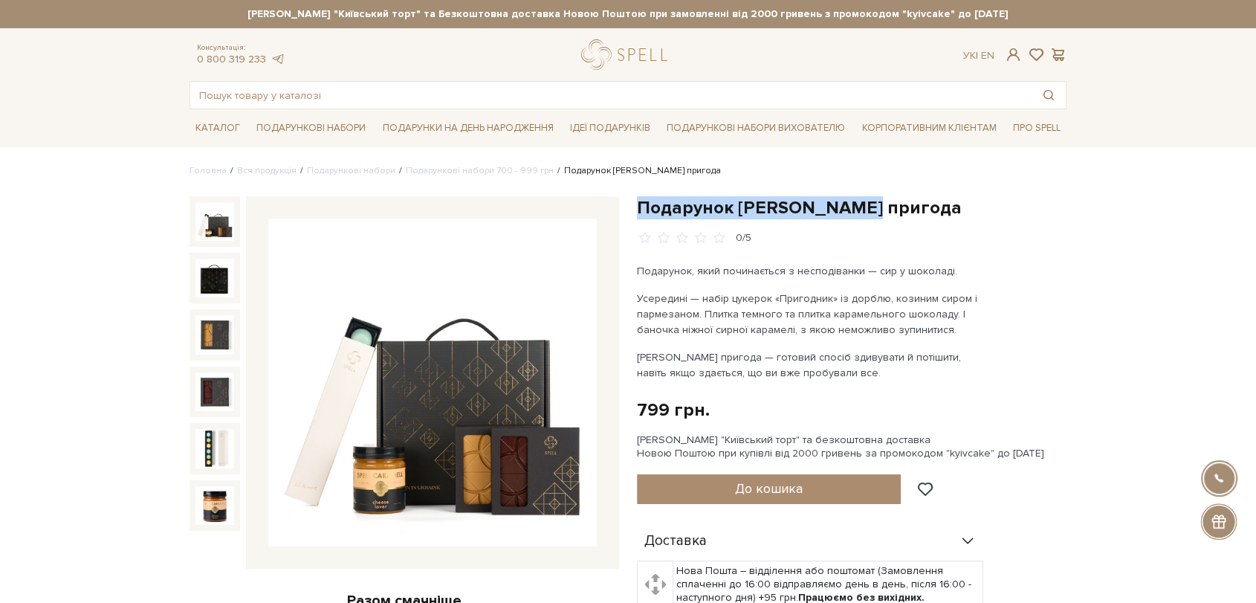
copy h1 "Подарунок [PERSON_NAME] пригода"
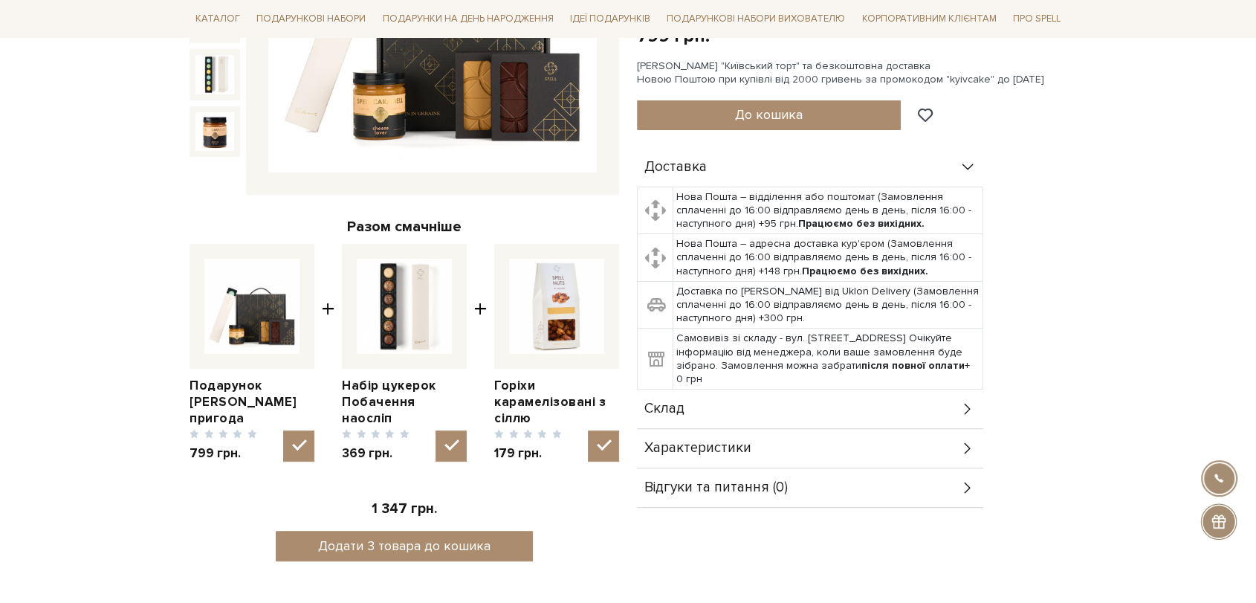
scroll to position [412, 0]
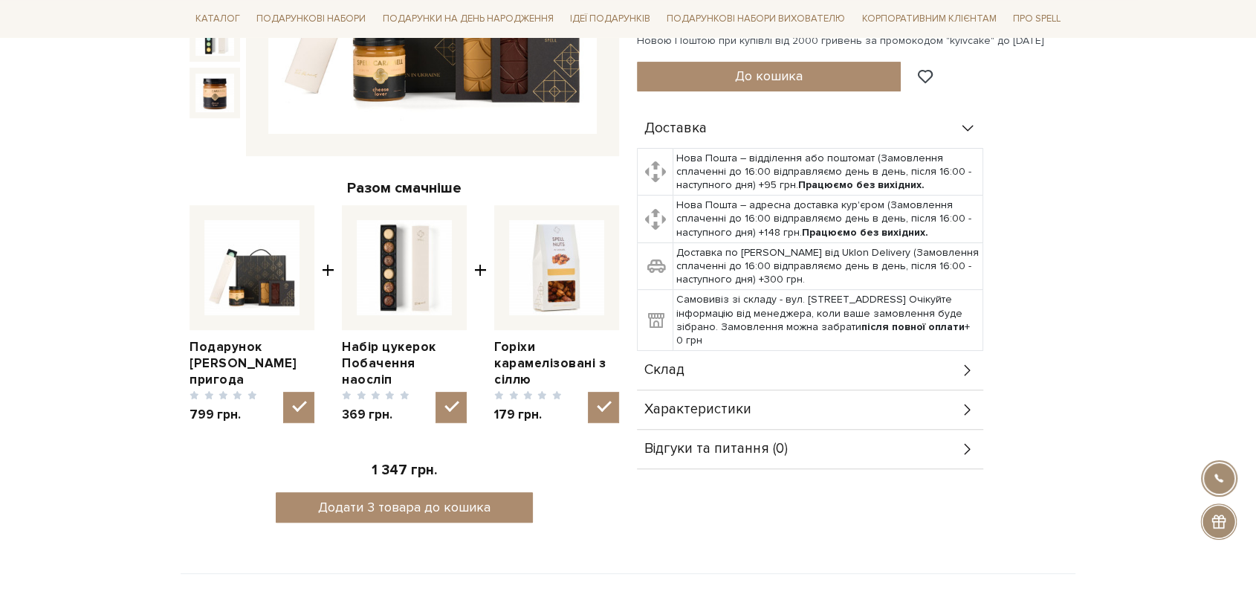
click at [762, 369] on div "Склад" at bounding box center [810, 370] width 346 height 39
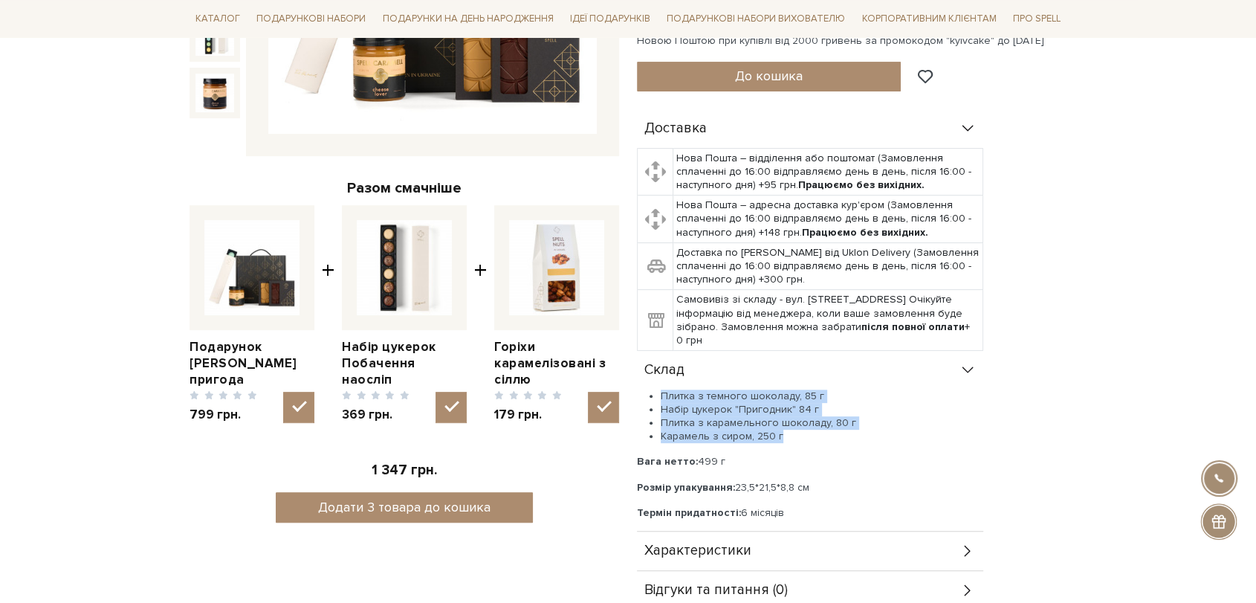
drag, startPoint x: 660, startPoint y: 394, endPoint x: 806, endPoint y: 429, distance: 150.5
click at [808, 431] on ul "Плитка з темного шоколаду, 85 г Набір цукерок "Пригодник" 84 г Плитка з карамел…" at bounding box center [810, 416] width 346 height 54
copy ul "Плитка з темного шоколаду, 85 г Набір цукерок "Пригодник" 84 г Плитка з карамел…"
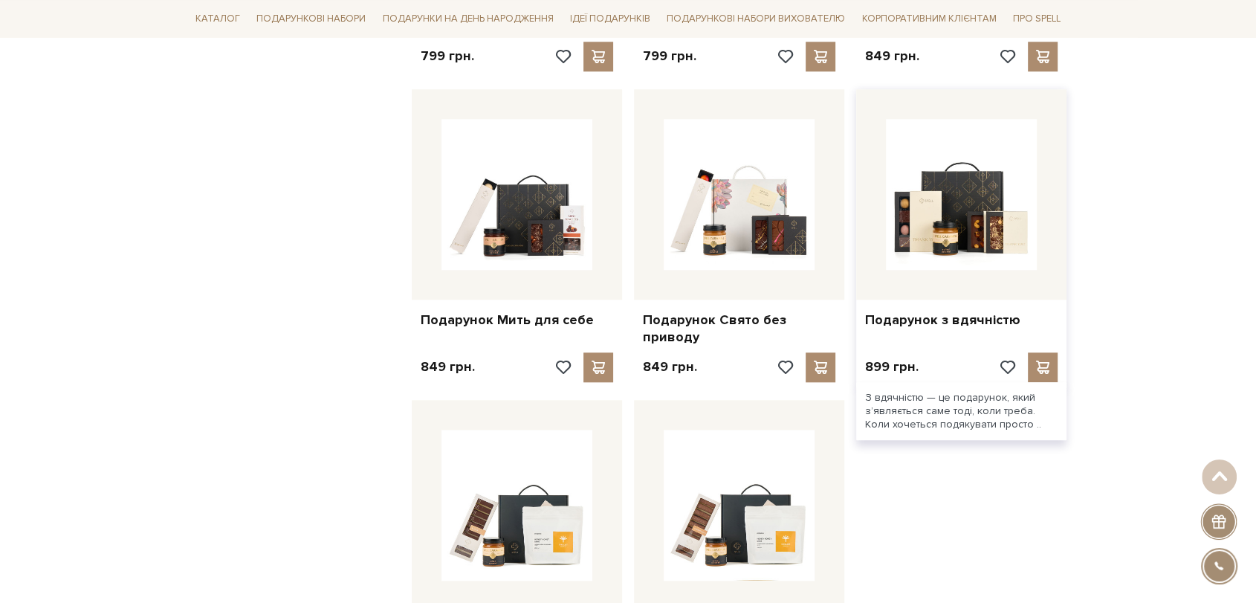
scroll to position [1401, 0]
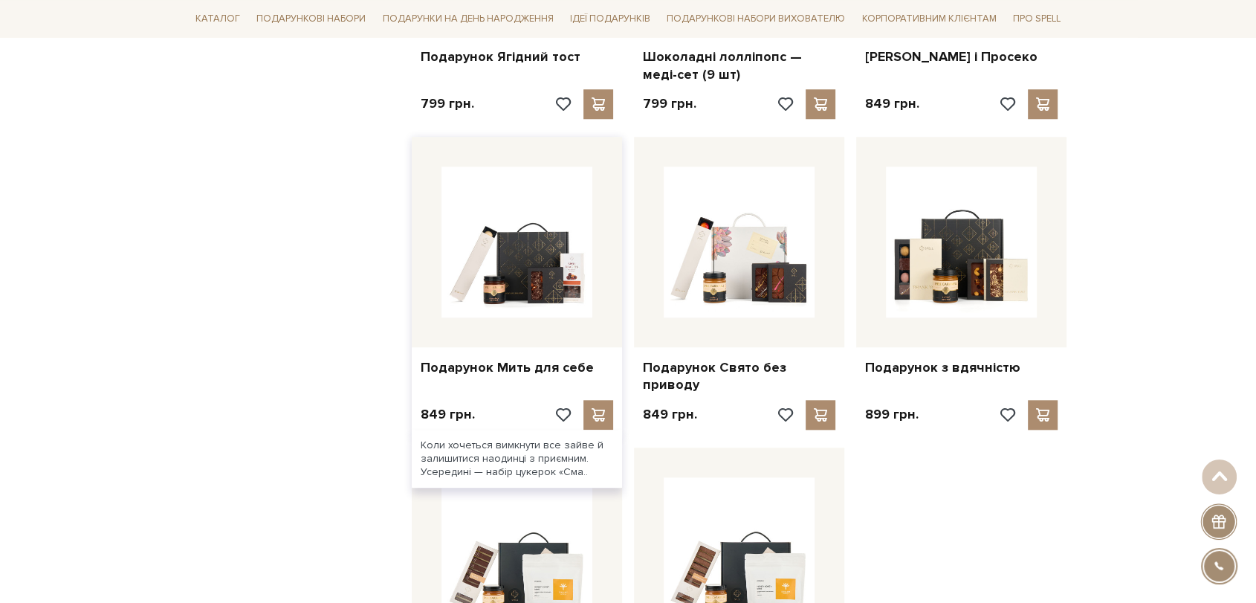
click at [438, 270] on div at bounding box center [517, 242] width 210 height 210
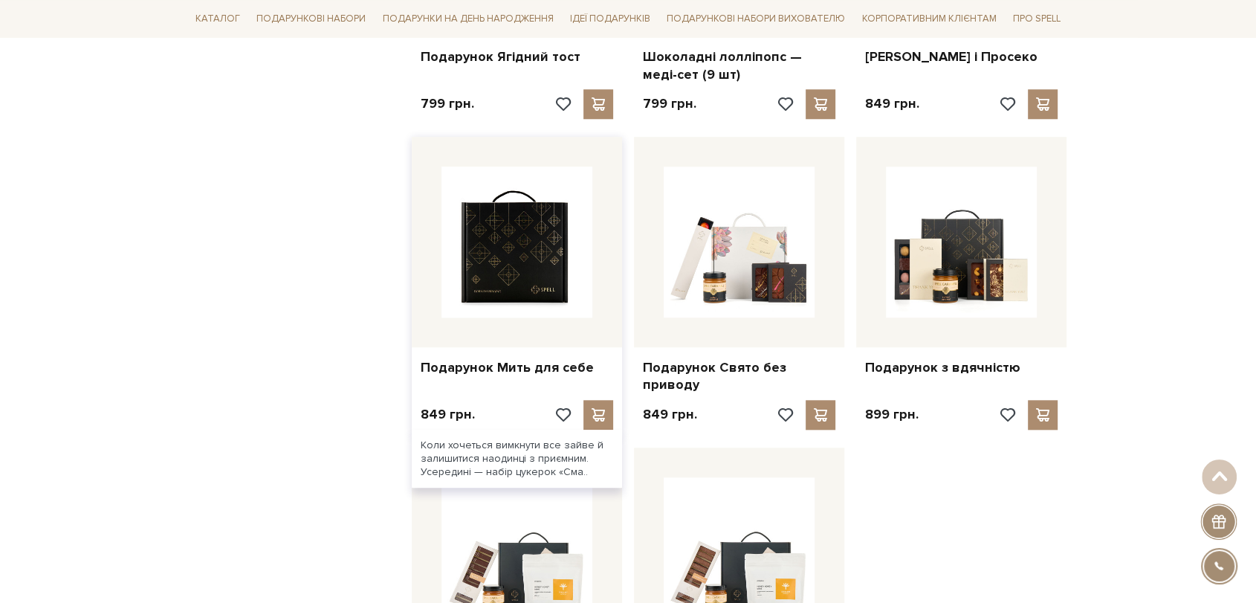
click at [516, 240] on img at bounding box center [516, 241] width 151 height 151
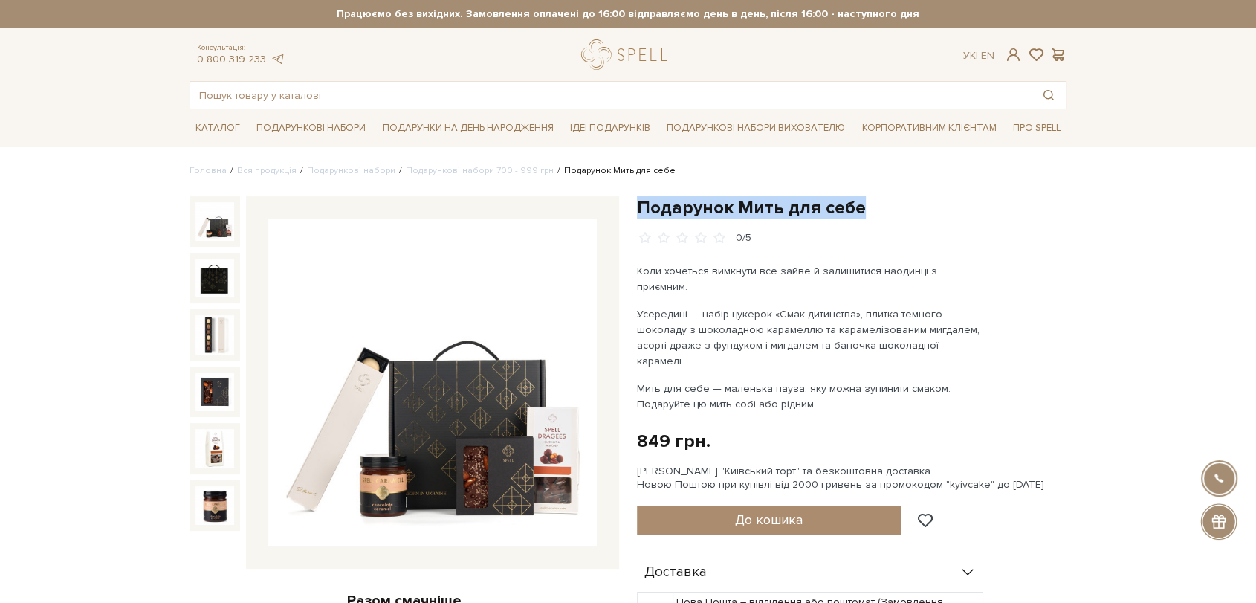
drag, startPoint x: 638, startPoint y: 208, endPoint x: 933, endPoint y: 197, distance: 295.2
click at [938, 198] on h1 "Подарунок Мить для себе" at bounding box center [851, 207] width 429 height 23
copy h1 "Подарунок Мить для себе"
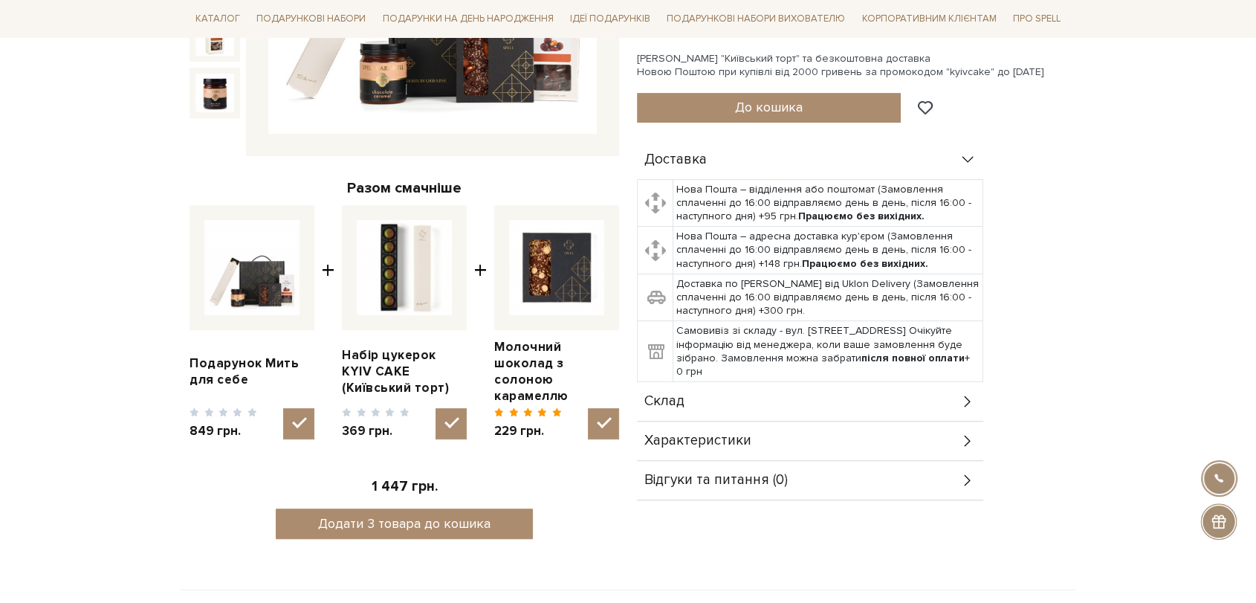
click at [674, 395] on span "Склад" at bounding box center [664, 401] width 40 height 13
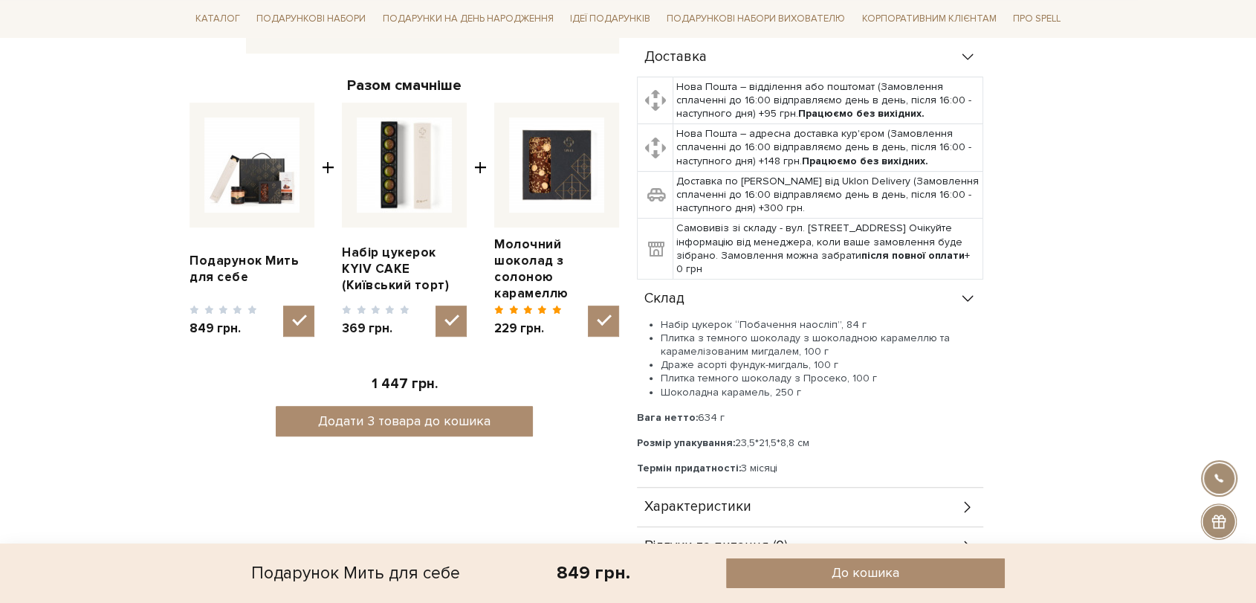
scroll to position [660, 0]
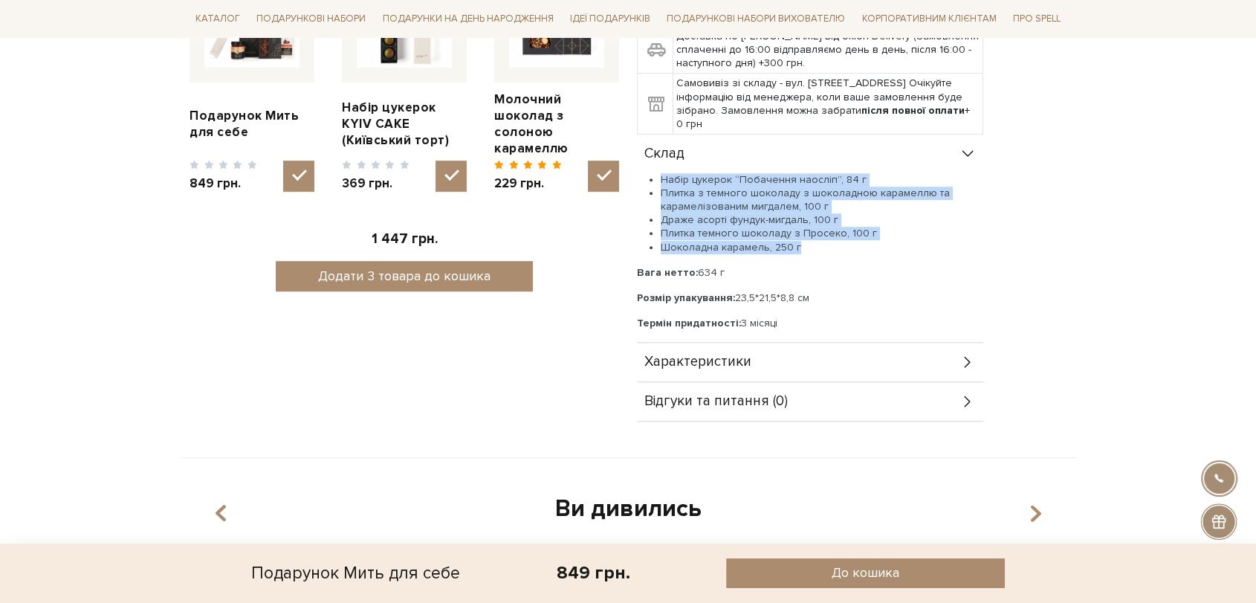
drag, startPoint x: 663, startPoint y: 144, endPoint x: 812, endPoint y: 214, distance: 164.9
click at [812, 214] on ul "Набір цукерок “Побачення наосліп”, 84 г Плитка з темного шоколаду з шоколадною …" at bounding box center [810, 213] width 346 height 81
copy ul "Набір цукерок “Побачення наосліп”, 84 г Плитка з темного шоколаду з шоколадною …"
